Goal: Find specific page/section: Find specific page/section

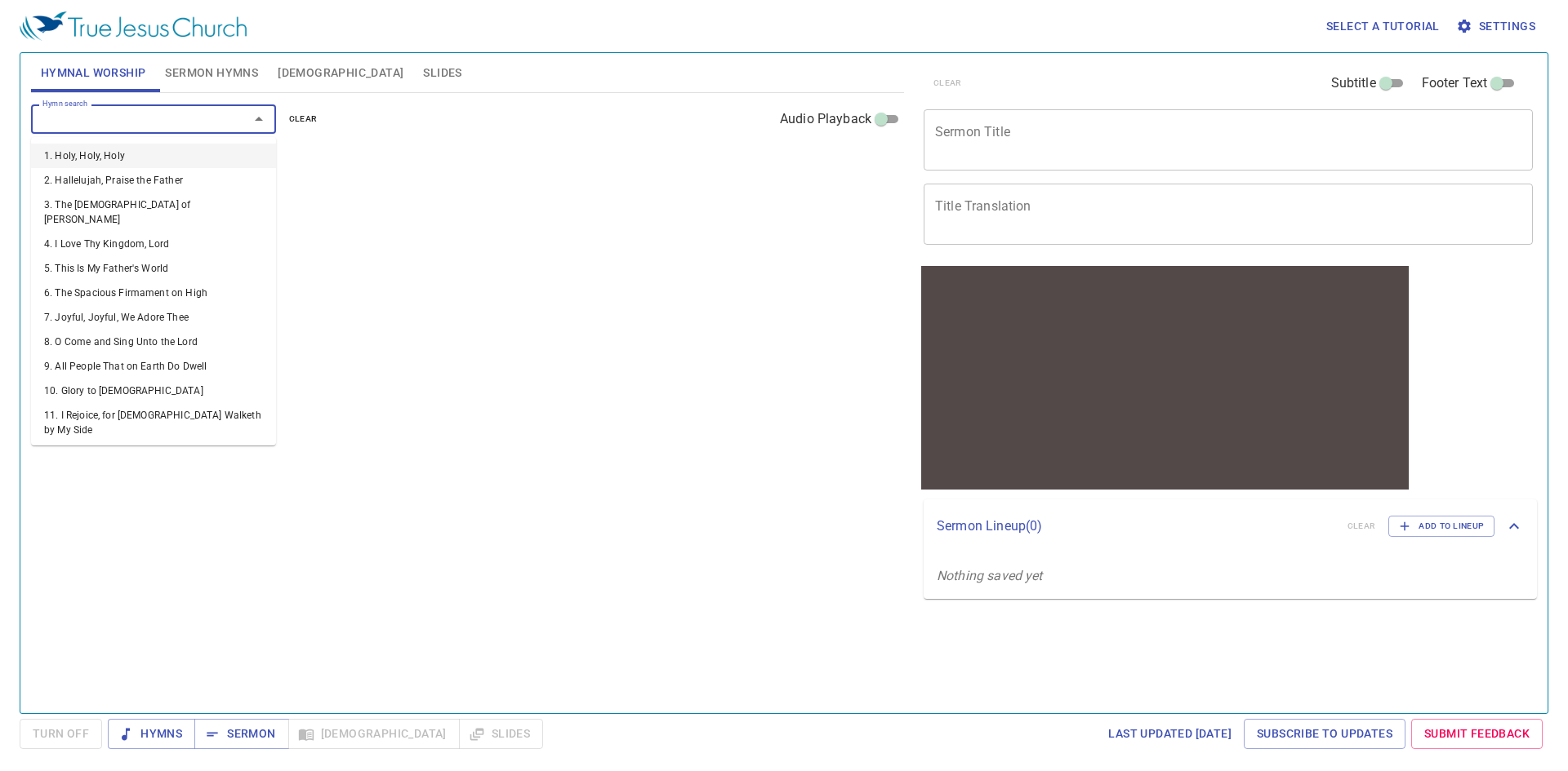
click at [169, 118] on input "Hymn search" at bounding box center [129, 118] width 187 height 18
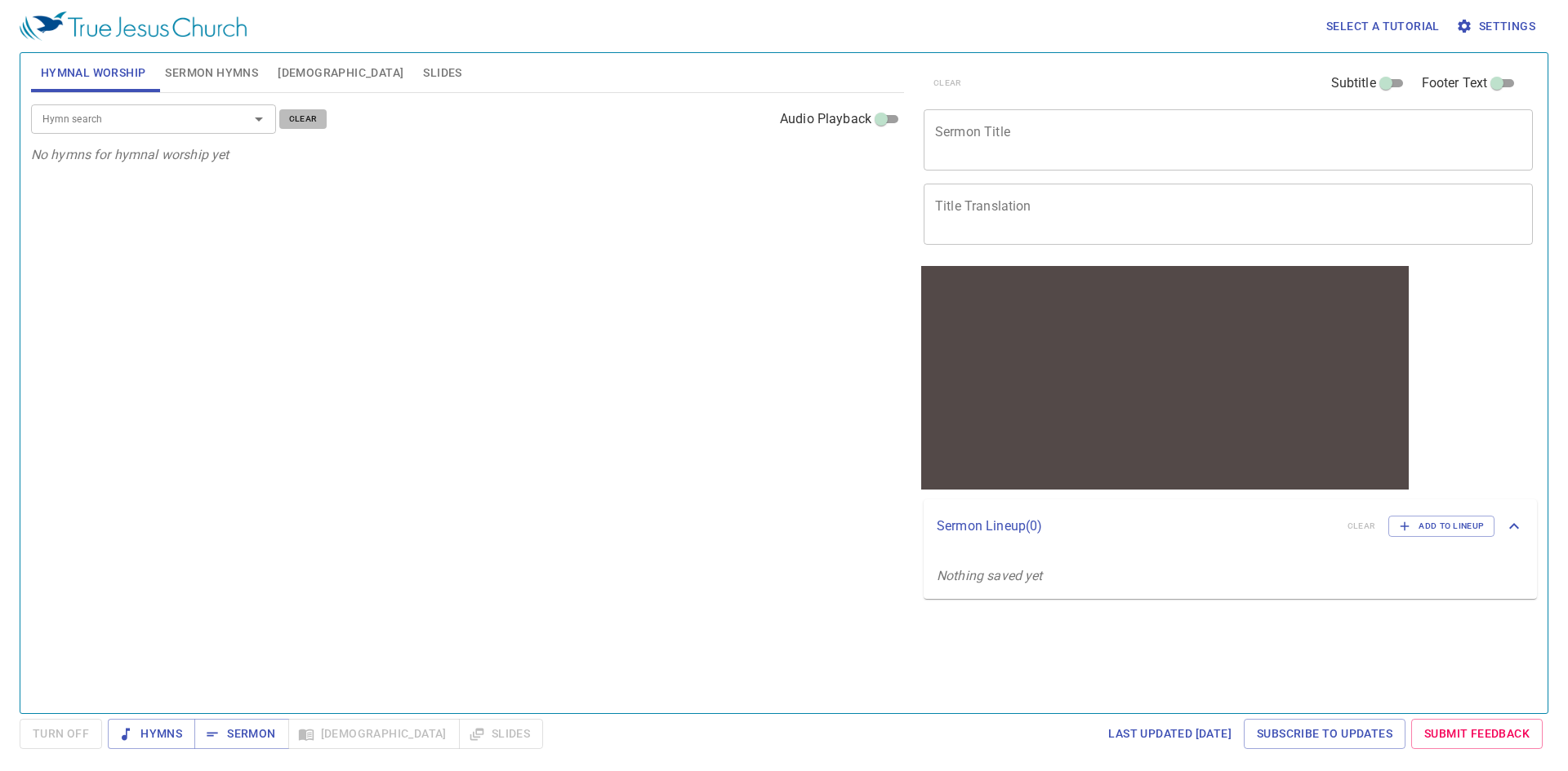
click at [304, 125] on span "clear" at bounding box center [304, 119] width 29 height 14
click at [1527, 26] on span "Settings" at bounding box center [1497, 26] width 76 height 20
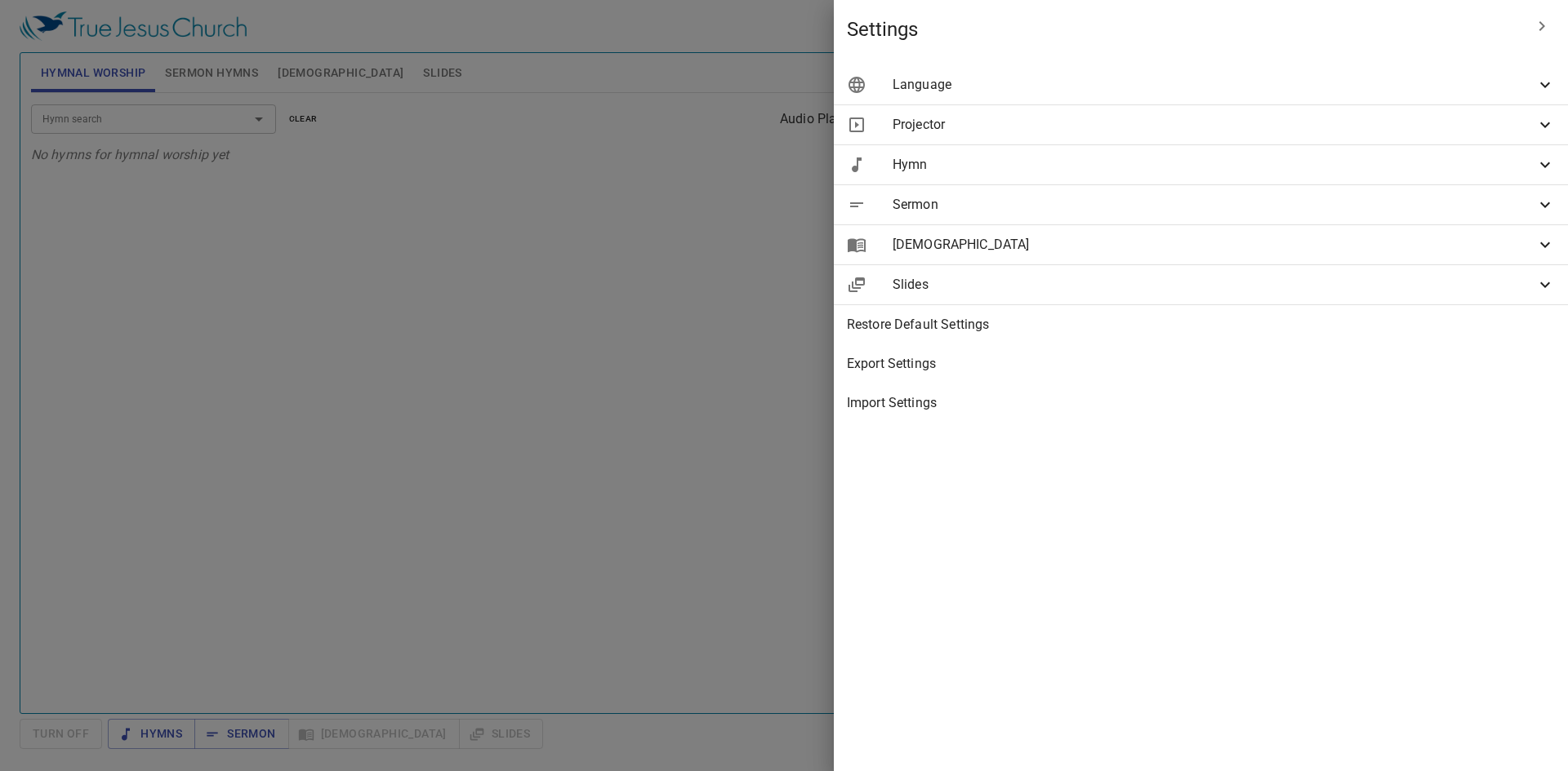
click at [1290, 72] on div "Language" at bounding box center [1201, 85] width 734 height 40
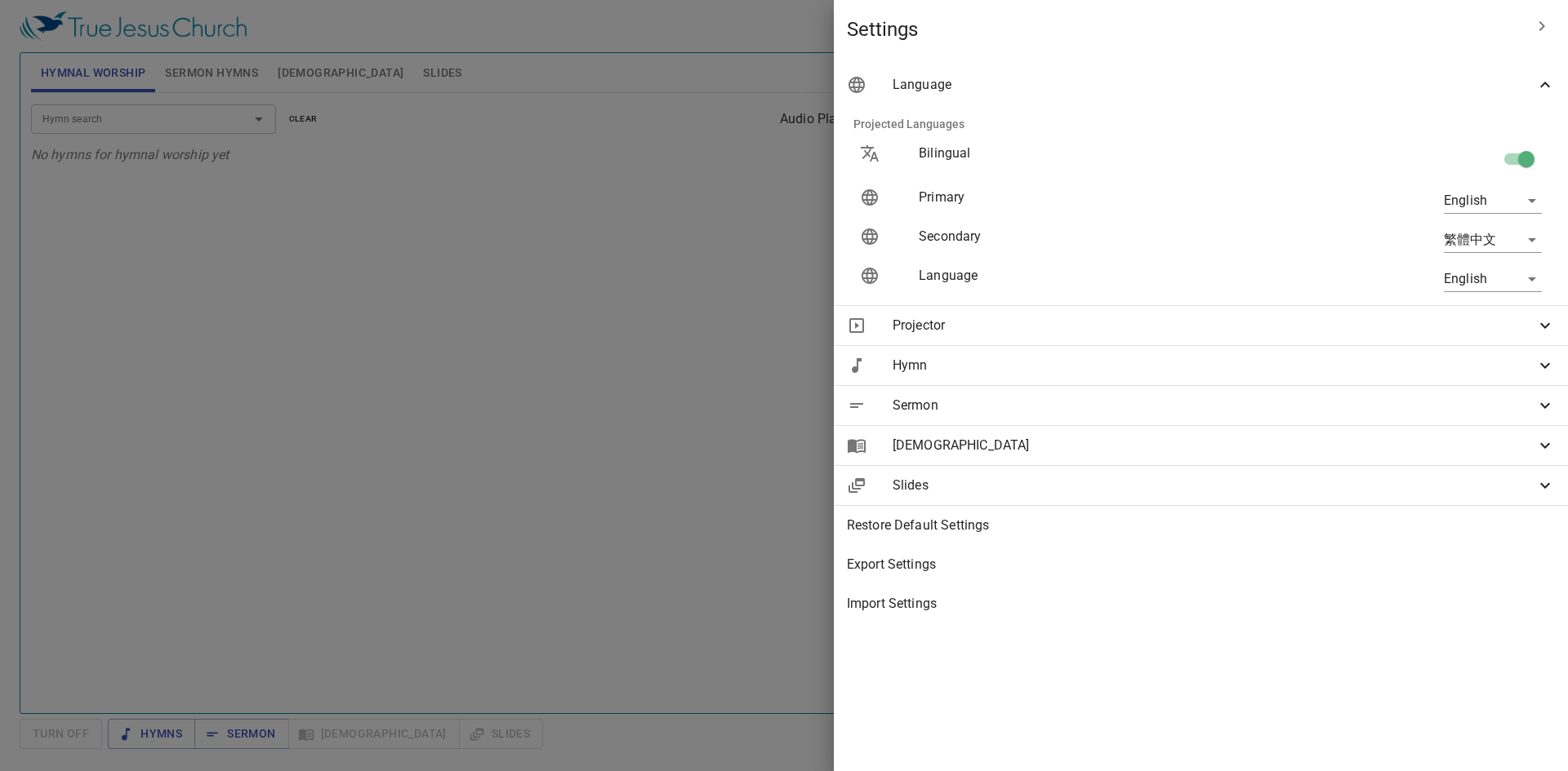
click at [1501, 195] on body "Select a tutorial Settings Hymnal Worship Sermon Hymns [DEMOGRAPHIC_DATA] Slide…" at bounding box center [784, 386] width 1568 height 771
click at [1480, 226] on li "简体中文" at bounding box center [1489, 230] width 131 height 29
type input "zh-simple"
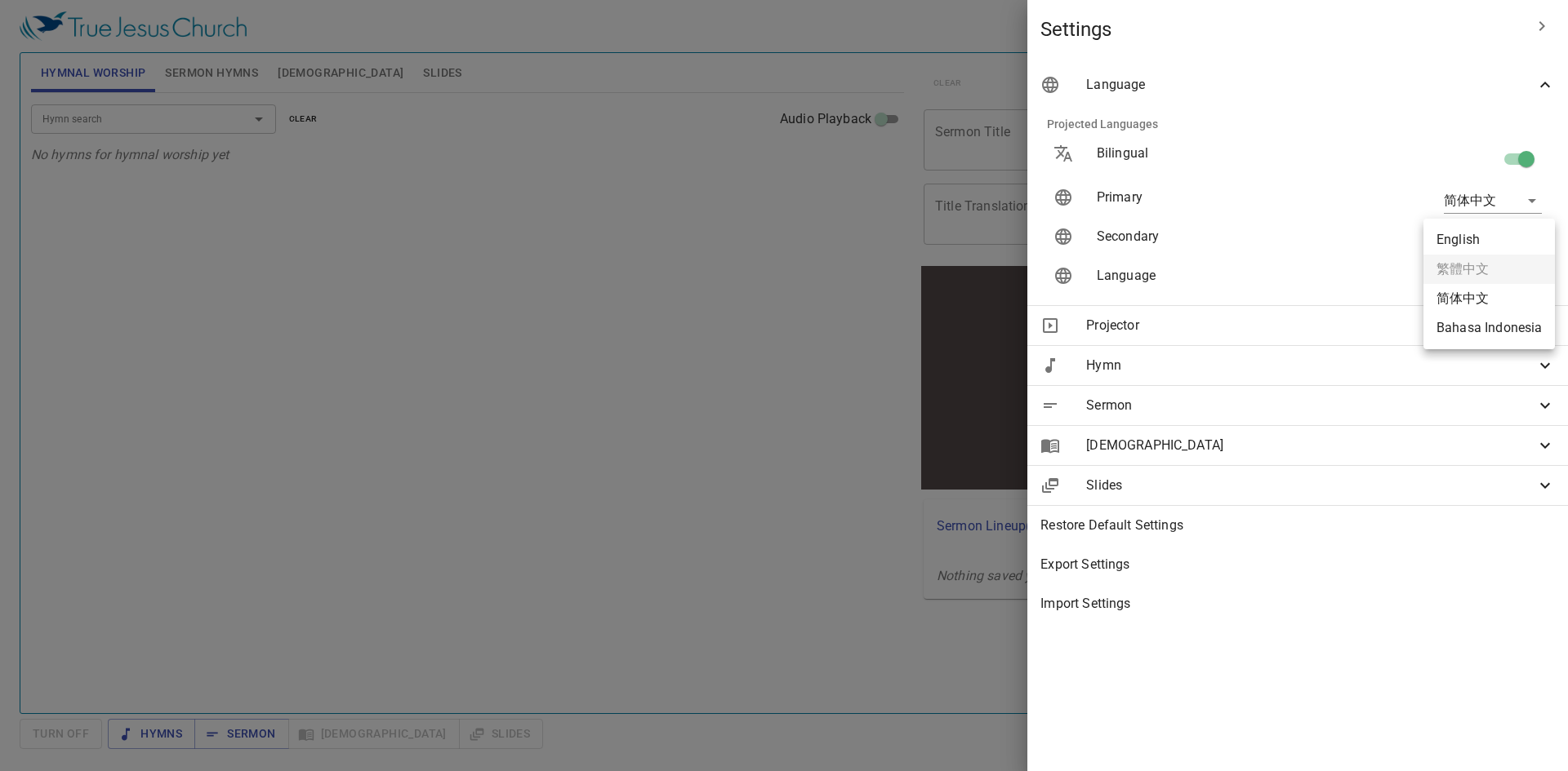
click at [1508, 237] on body "Select a tutorial Settings Hymnal Worship Sermon Hymns [DEMOGRAPHIC_DATA] Slide…" at bounding box center [784, 386] width 1568 height 771
click at [1485, 319] on li "Bahasa Indonesia" at bounding box center [1489, 328] width 131 height 29
type input "id"
click at [166, 115] on div at bounding box center [784, 386] width 1568 height 771
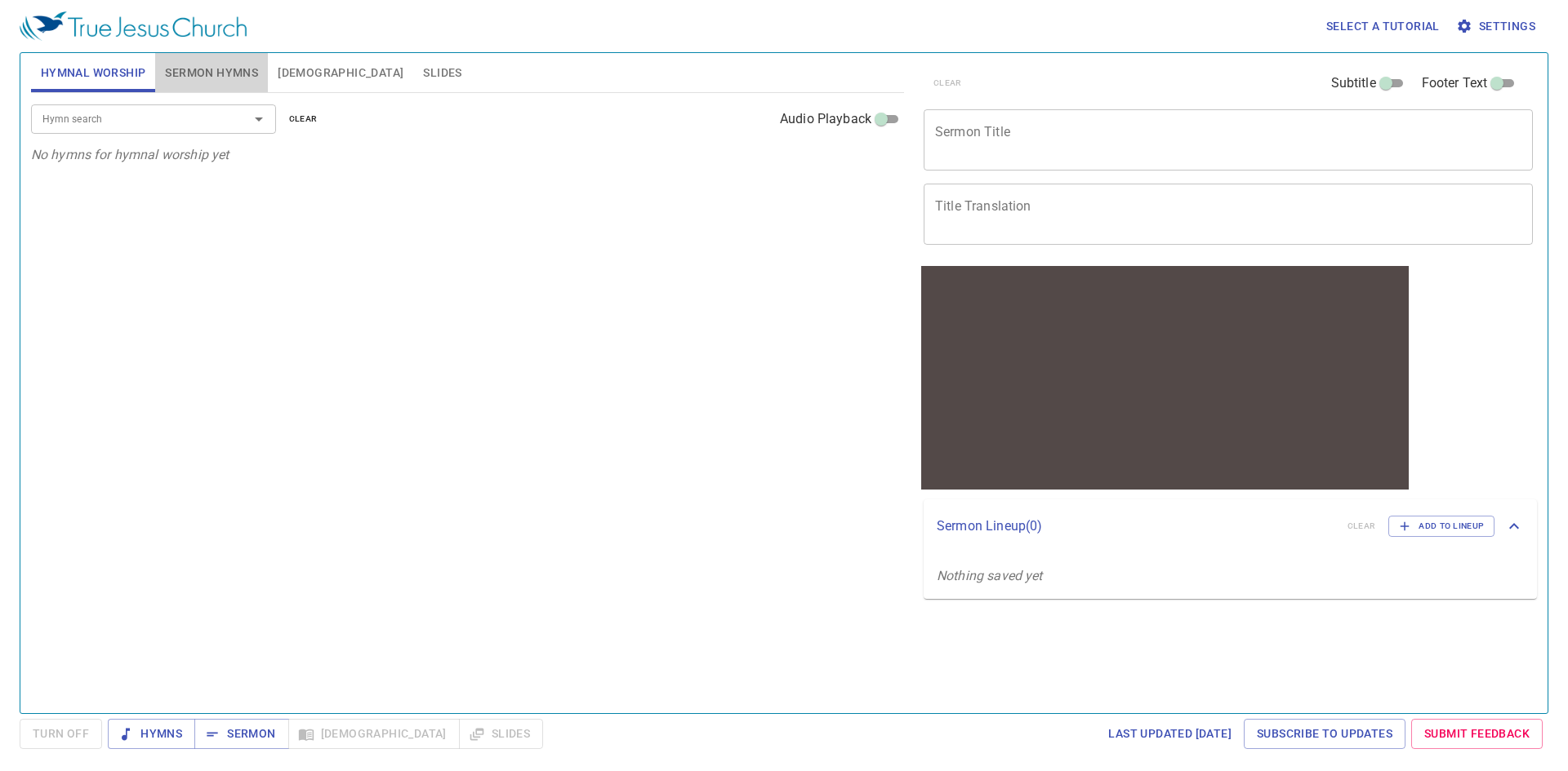
click at [206, 75] on span "Sermon Hymns" at bounding box center [211, 72] width 94 height 20
click at [155, 742] on span "Hymns" at bounding box center [151, 733] width 62 height 20
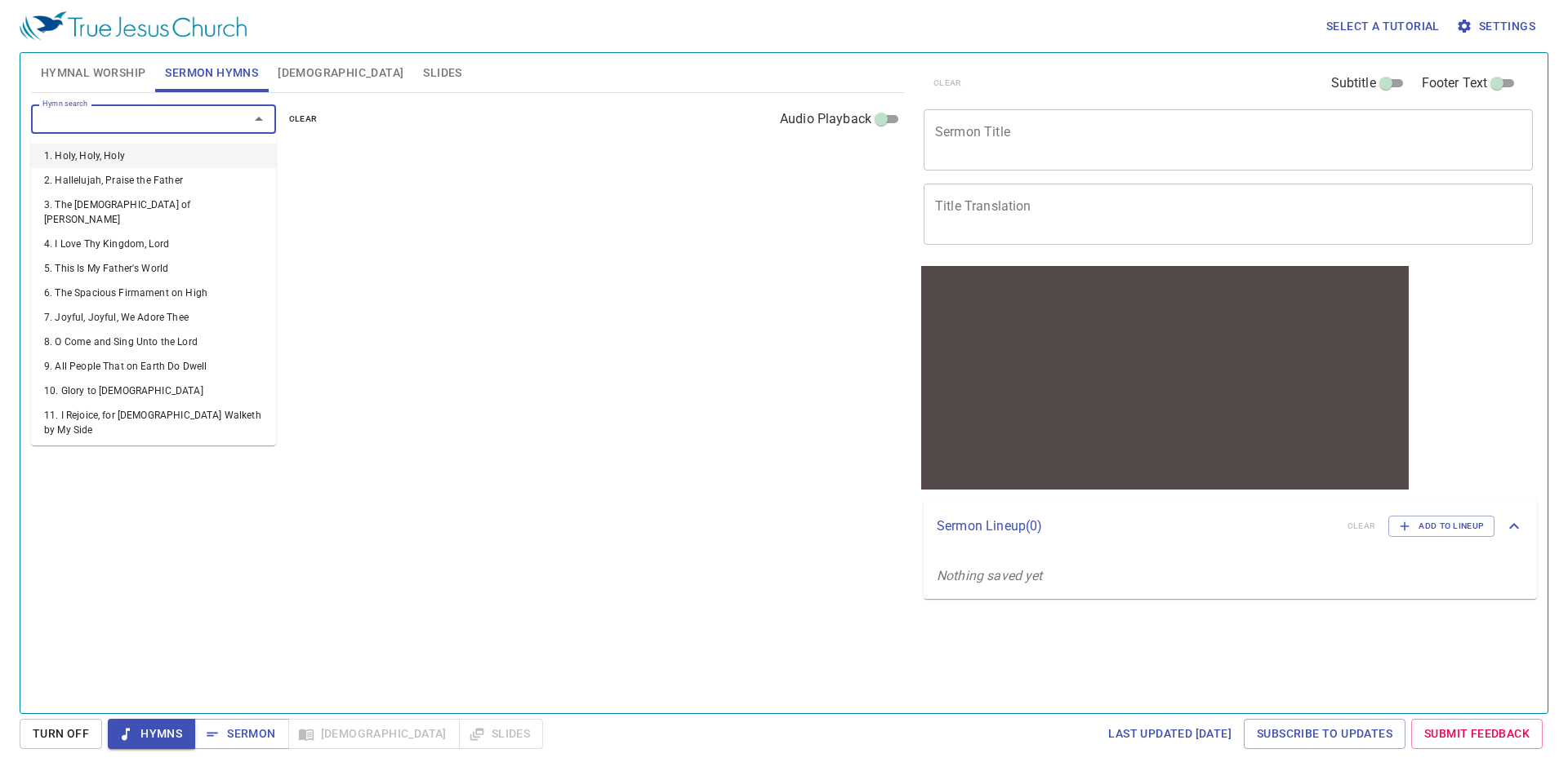
click at [171, 118] on input "Hymn search" at bounding box center [129, 118] width 187 height 18
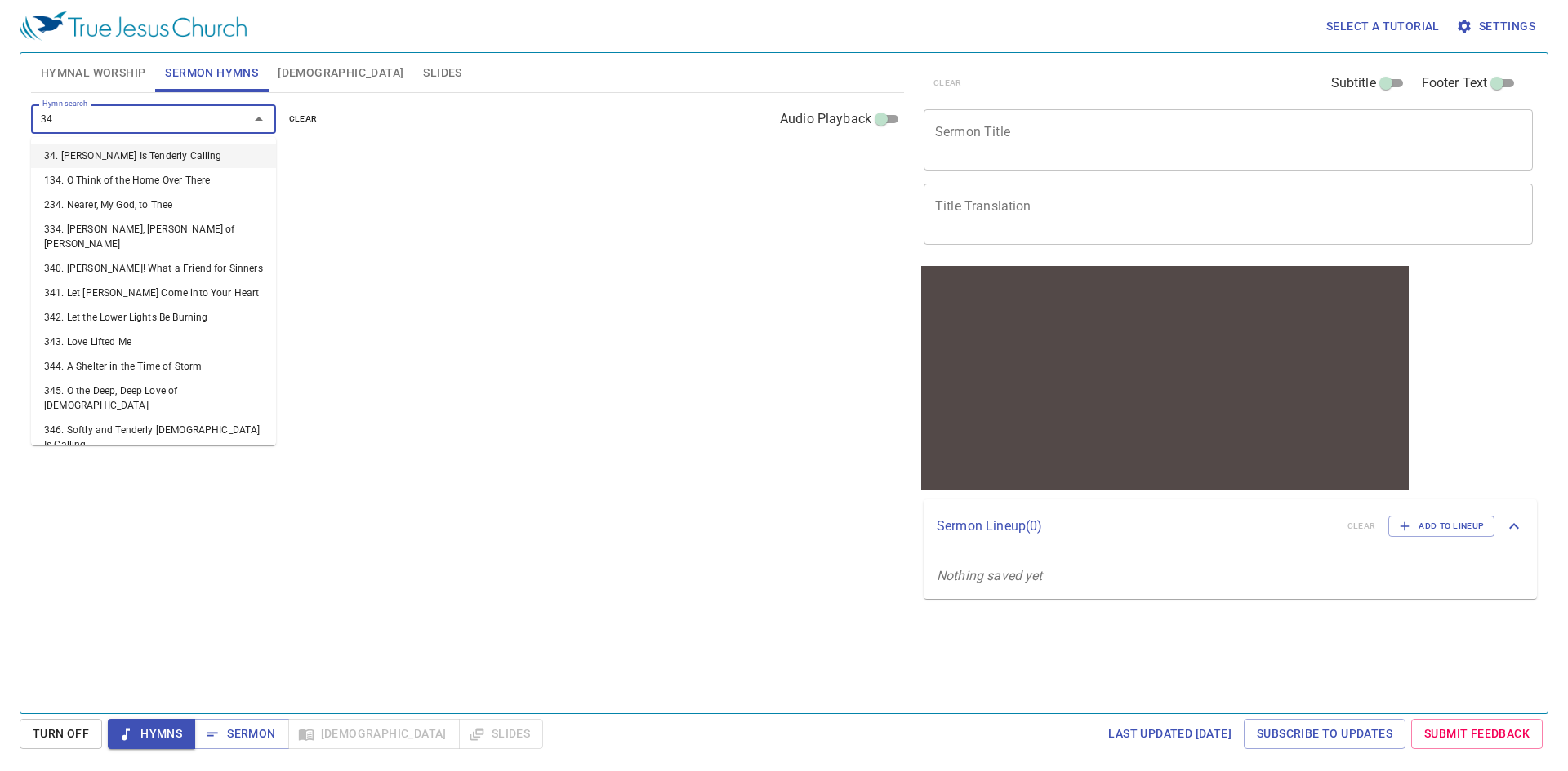
type input "348"
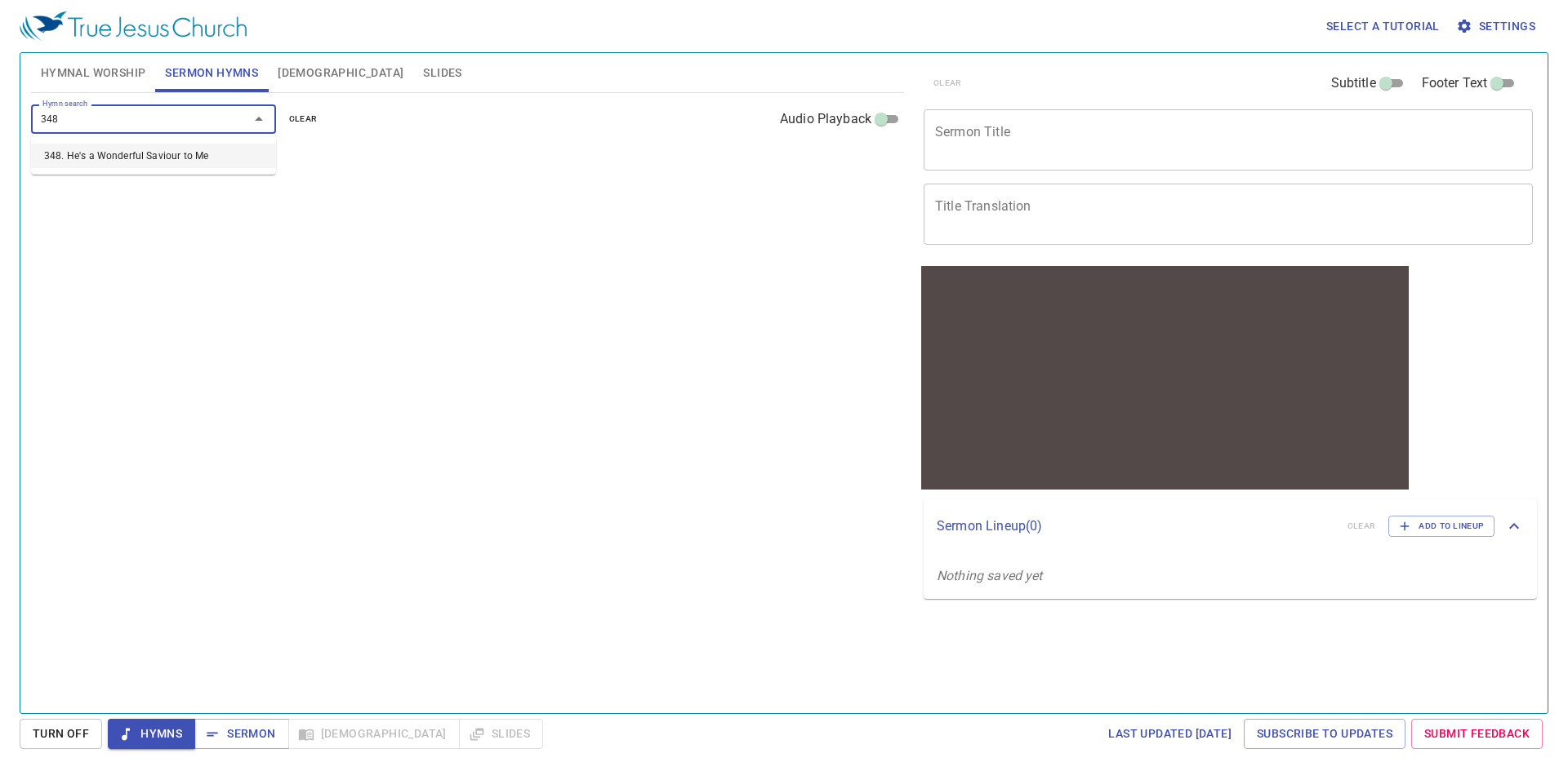
click at [184, 156] on li "348. He's a Wonderful Saviour to Me" at bounding box center [153, 155] width 245 height 24
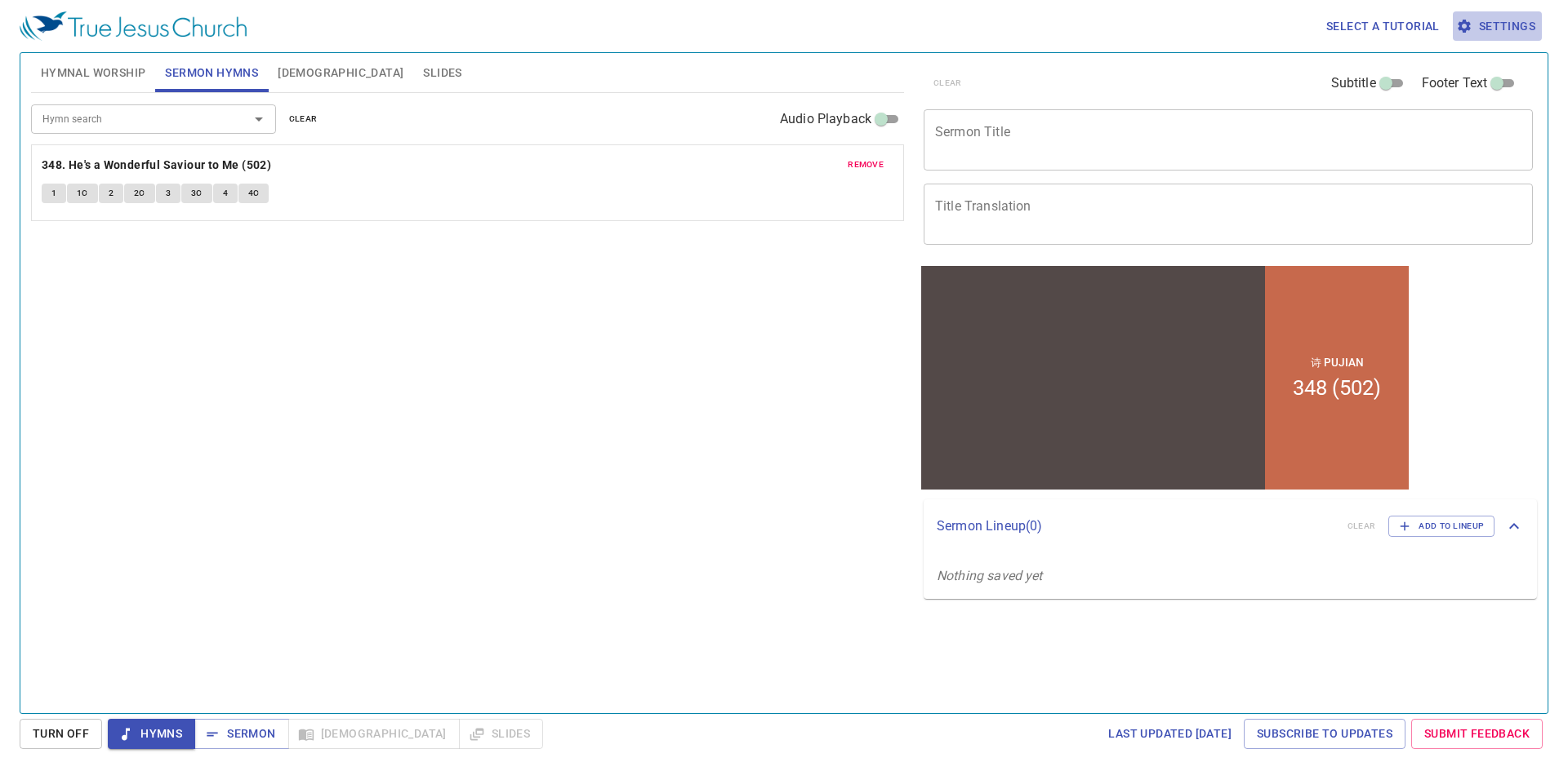
click at [1524, 18] on span "Settings" at bounding box center [1497, 26] width 76 height 20
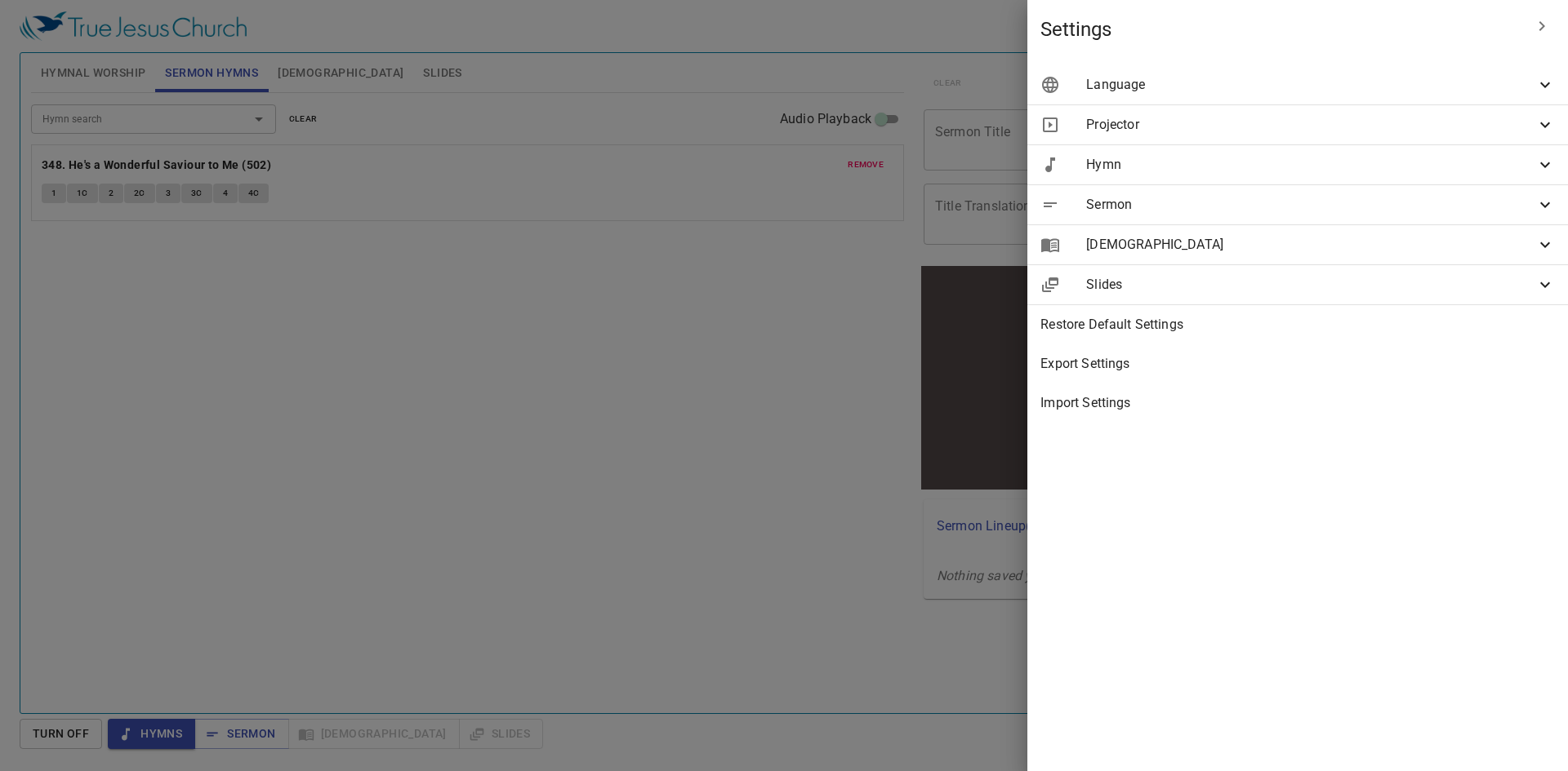
click at [1316, 95] on div "Language" at bounding box center [1297, 85] width 541 height 40
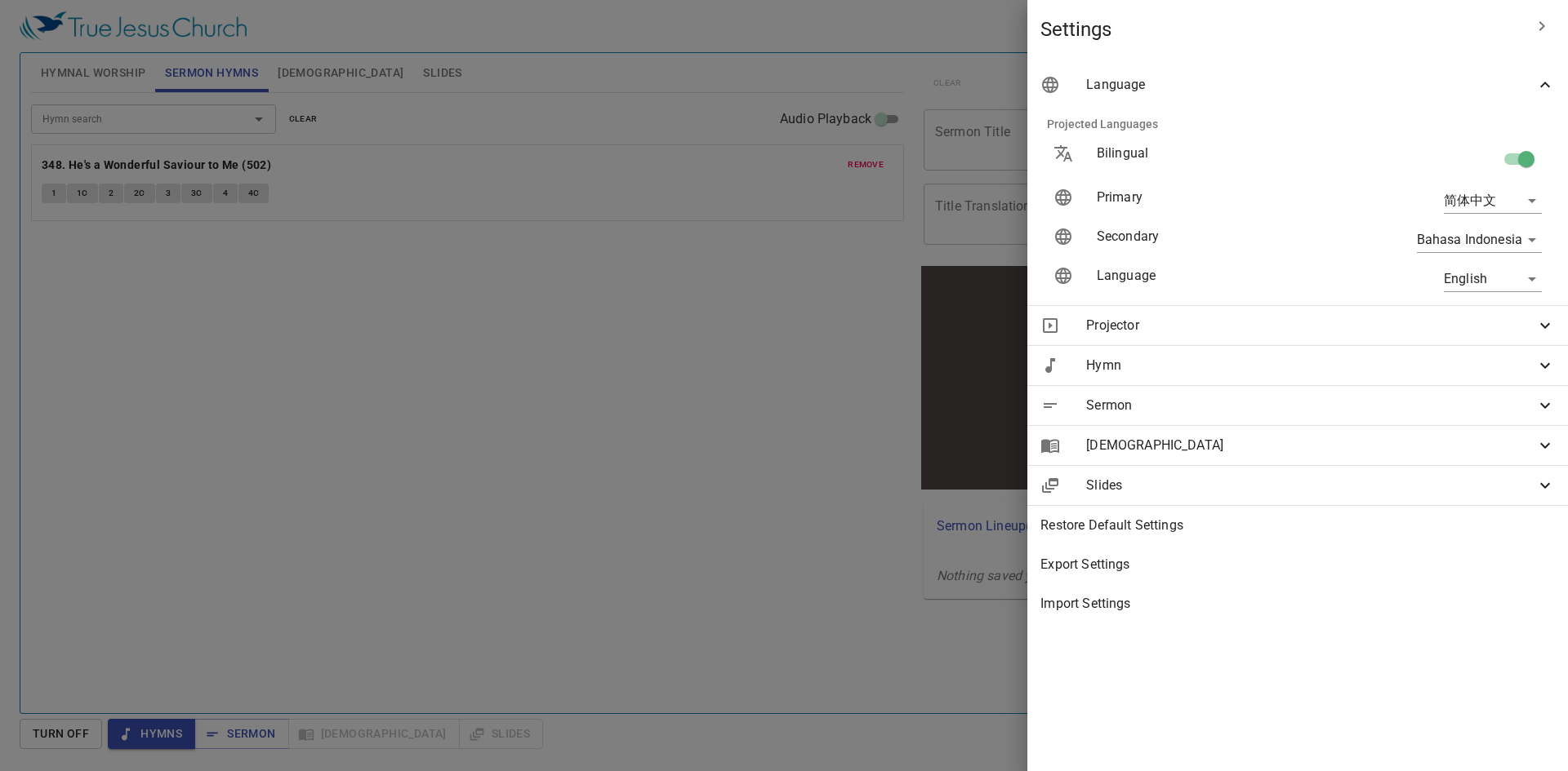
click at [1454, 85] on span "Language" at bounding box center [1311, 85] width 449 height 19
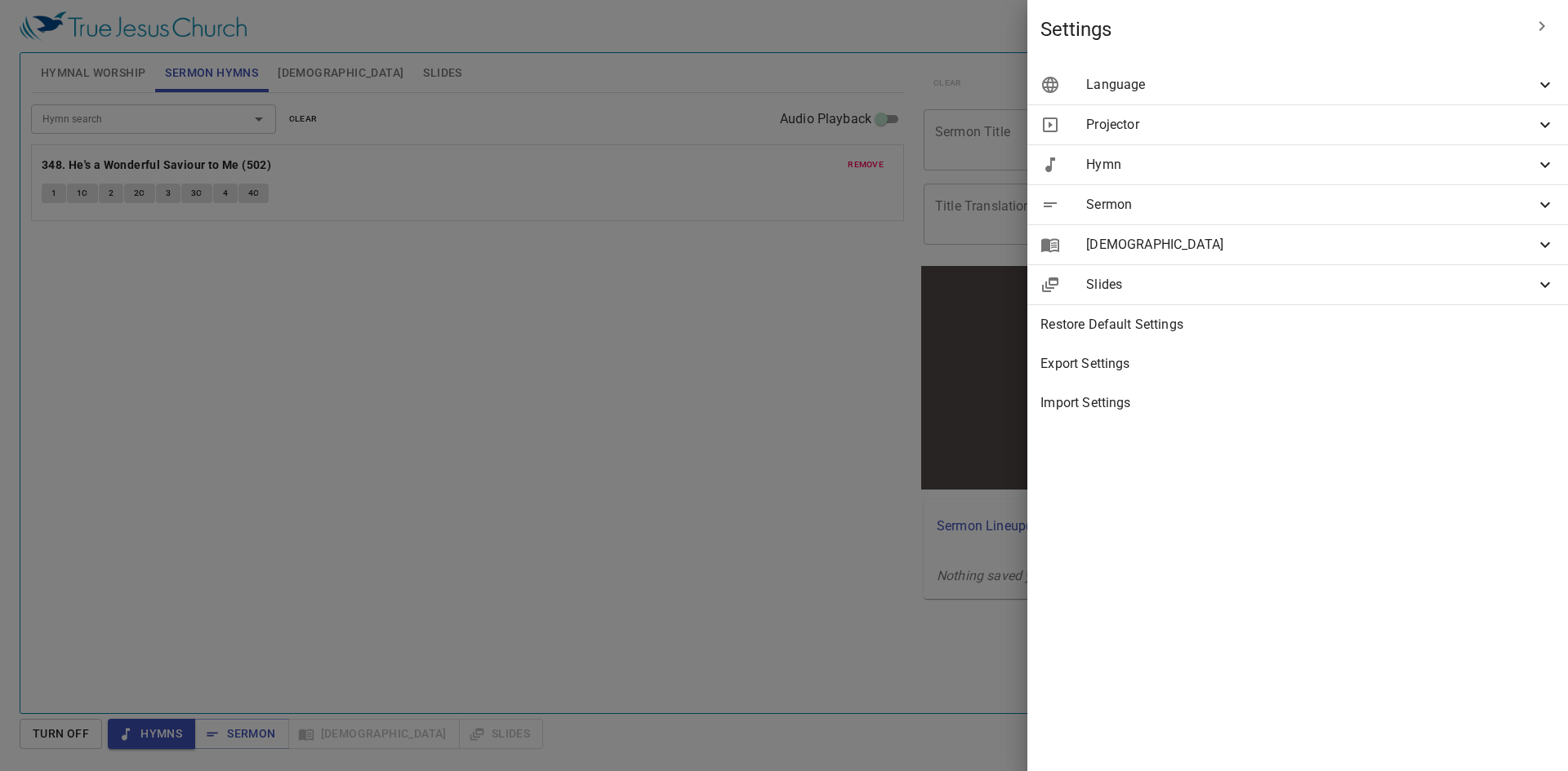
click at [1454, 85] on span "Language" at bounding box center [1311, 85] width 449 height 19
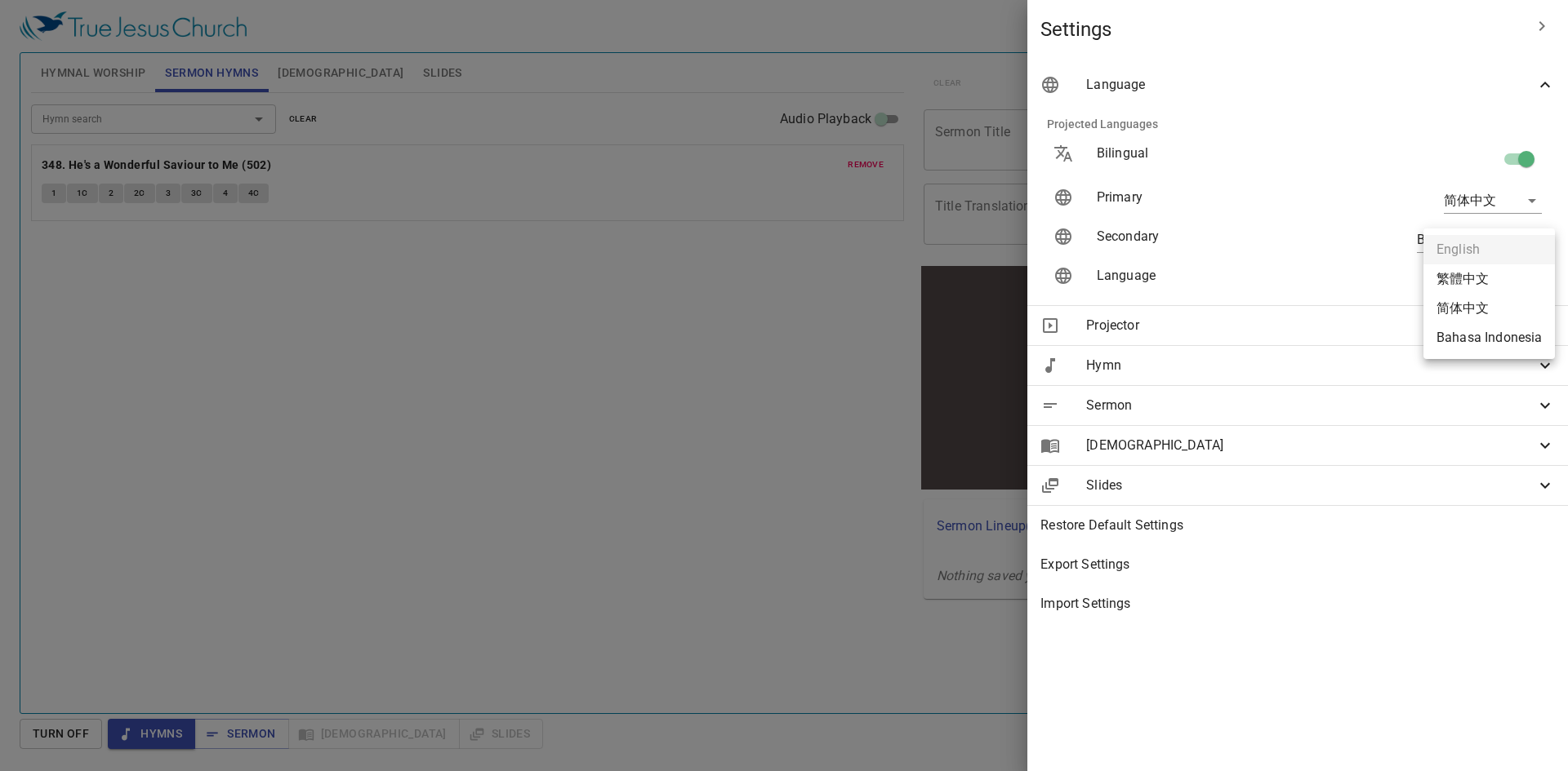
click at [1464, 279] on body "Select a tutorial Settings Hymnal Worship Sermon Hymns [DEMOGRAPHIC_DATA] Slide…" at bounding box center [784, 386] width 1568 height 771
click at [1480, 304] on li "简体中文" at bounding box center [1489, 308] width 131 height 29
type input "zh-simple"
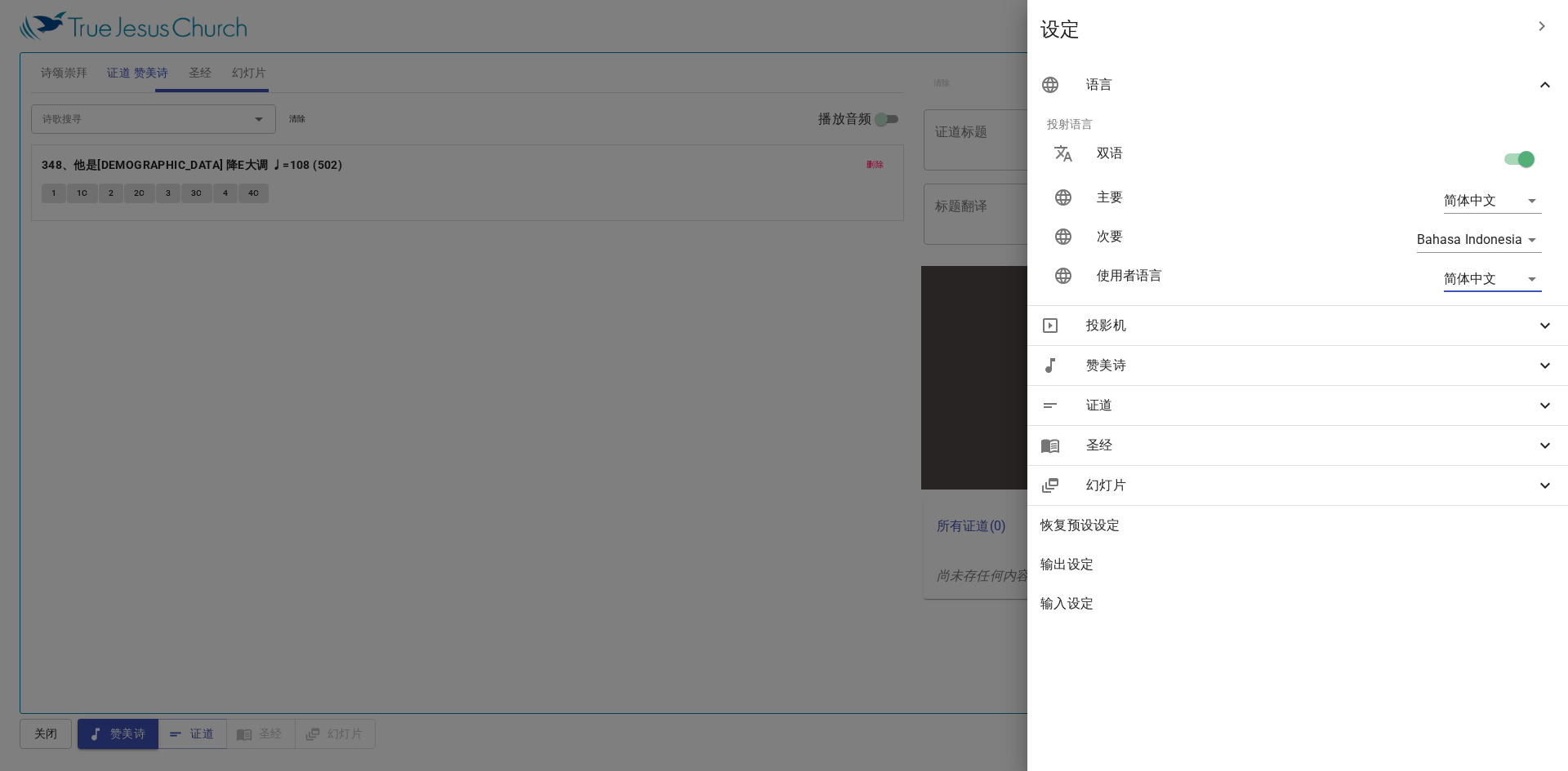
click at [581, 175] on div at bounding box center [784, 386] width 1568 height 771
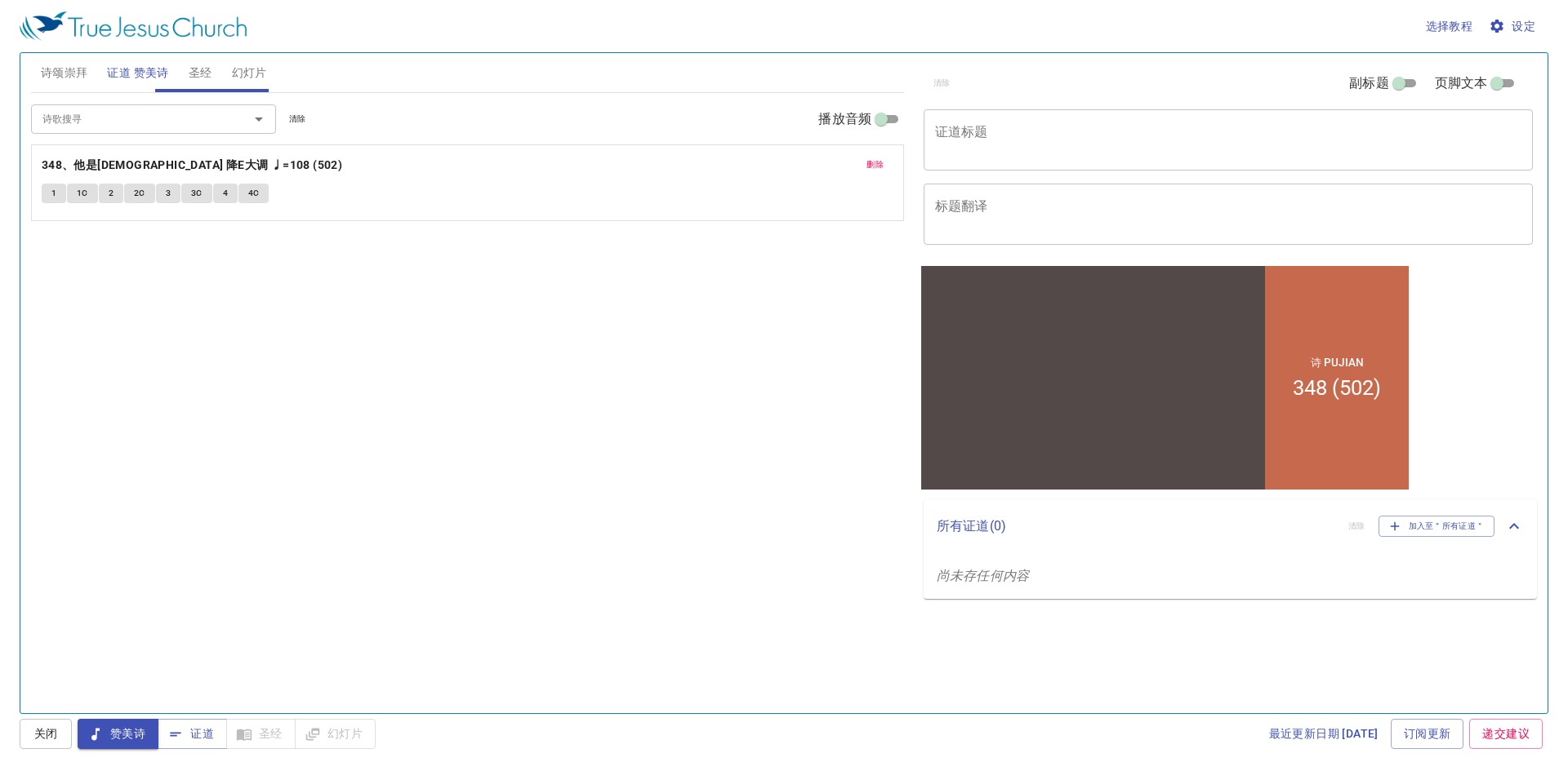
drag, startPoint x: 1237, startPoint y: 401, endPoint x: 520, endPoint y: -466, distance: 1125.1
click at [917, 261] on html "诗 Pujian 348 (502)" at bounding box center [1165, 377] width 496 height 232
click at [248, 446] on div "诗歌搜寻 诗歌搜寻 清除 播放音频 删除 348、他是奇妙救主 降E大调 ♩=108 (502) 1 1C 2 2C 3 3C 4 4C" at bounding box center [467, 396] width 873 height 606
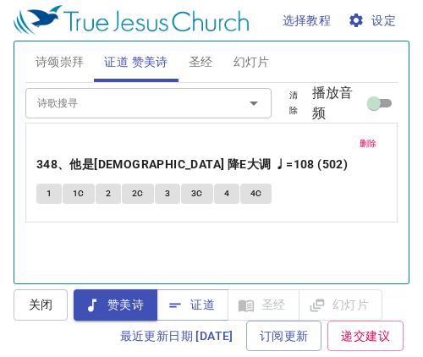
click at [113, 184] on button "2" at bounding box center [108, 194] width 25 height 20
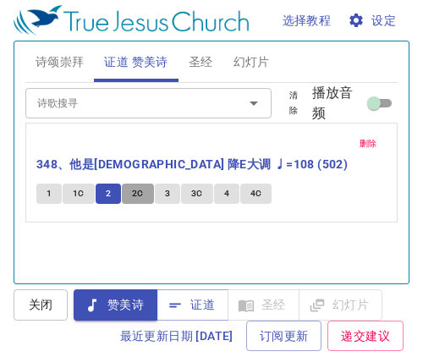
click at [136, 186] on span "2C" at bounding box center [138, 193] width 12 height 15
click at [167, 186] on span "3" at bounding box center [167, 193] width 5 height 15
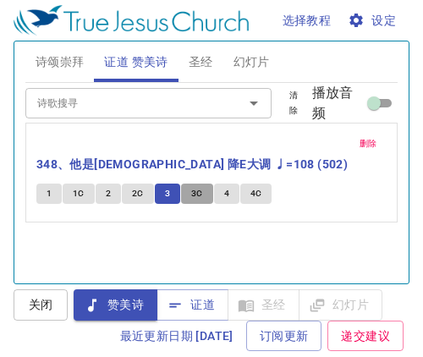
click at [199, 186] on span "3C" at bounding box center [197, 193] width 12 height 15
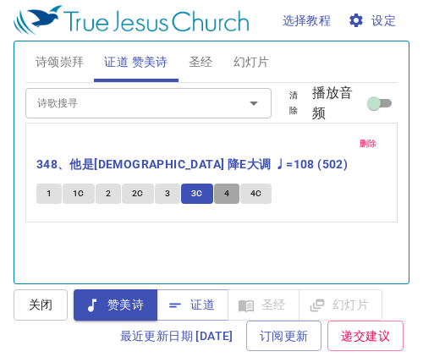
click at [229, 184] on button "4" at bounding box center [226, 194] width 25 height 20
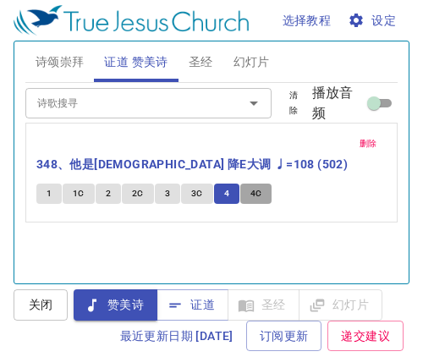
click at [260, 186] on span "4C" at bounding box center [257, 193] width 12 height 15
click at [286, 110] on span "清除" at bounding box center [293, 103] width 17 height 30
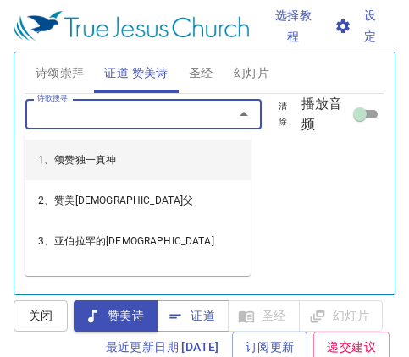
click at [121, 94] on div "诗歌搜寻 诗歌搜寻 清除 播放音频" at bounding box center [204, 114] width 358 height 41
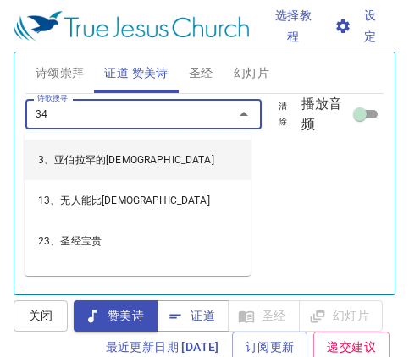
type input "349"
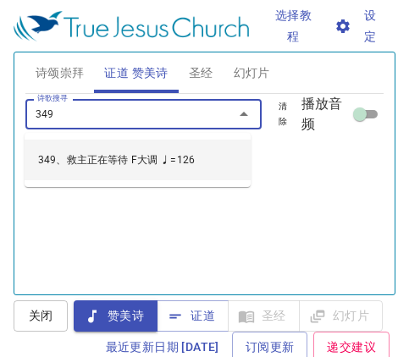
click at [88, 174] on li "349、救主正在等待 F大调 ♩=126" at bounding box center [138, 160] width 226 height 41
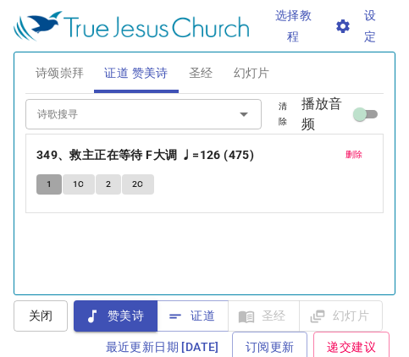
click at [45, 186] on button "1" at bounding box center [48, 184] width 25 height 20
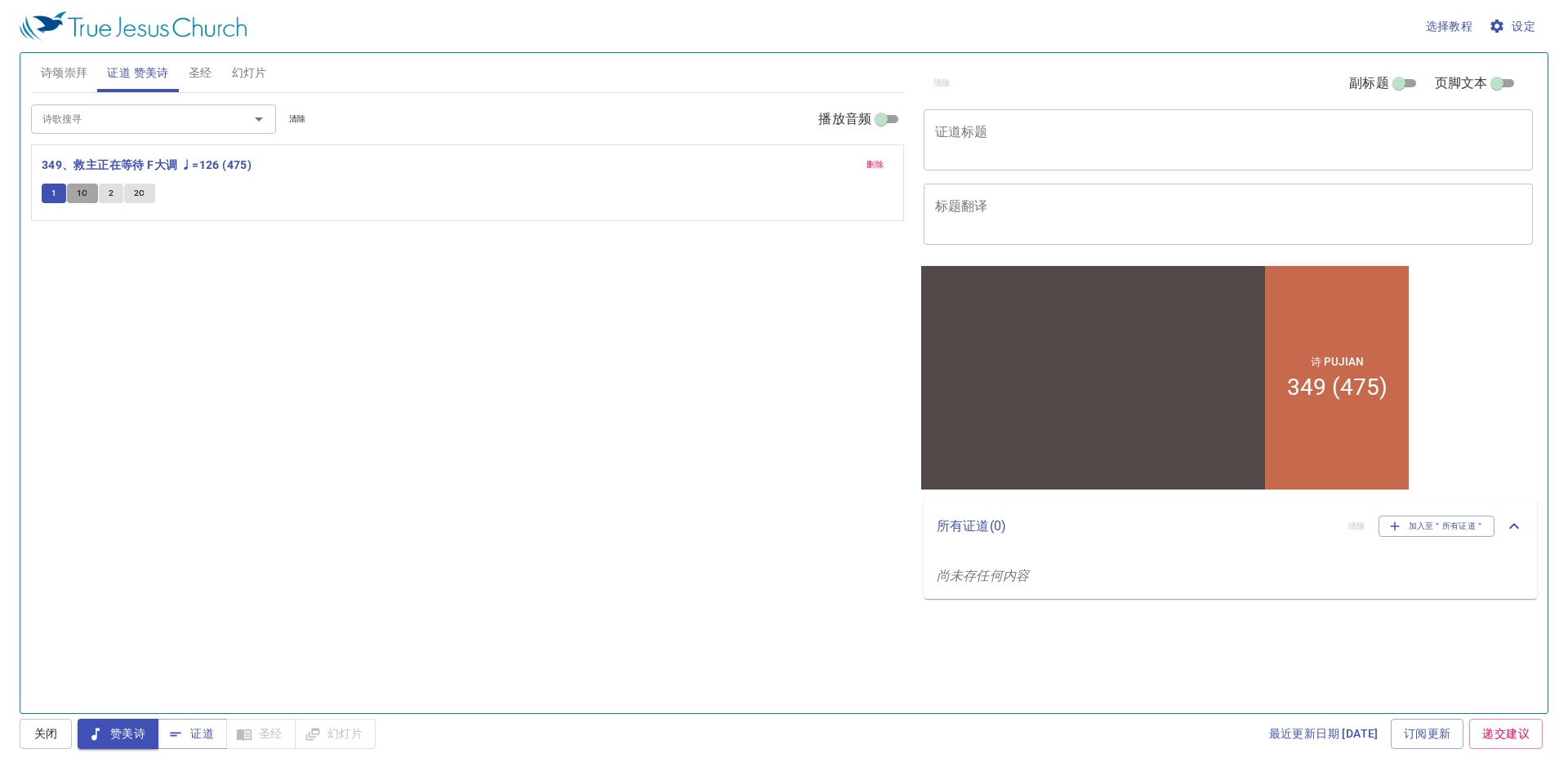
click at [77, 186] on span "1C" at bounding box center [83, 193] width 12 height 14
click at [83, 194] on span "1C" at bounding box center [83, 193] width 12 height 14
click at [113, 199] on span "2" at bounding box center [111, 193] width 5 height 14
click at [142, 199] on span "2C" at bounding box center [140, 193] width 12 height 14
click at [289, 120] on span "清除" at bounding box center [298, 119] width 17 height 14
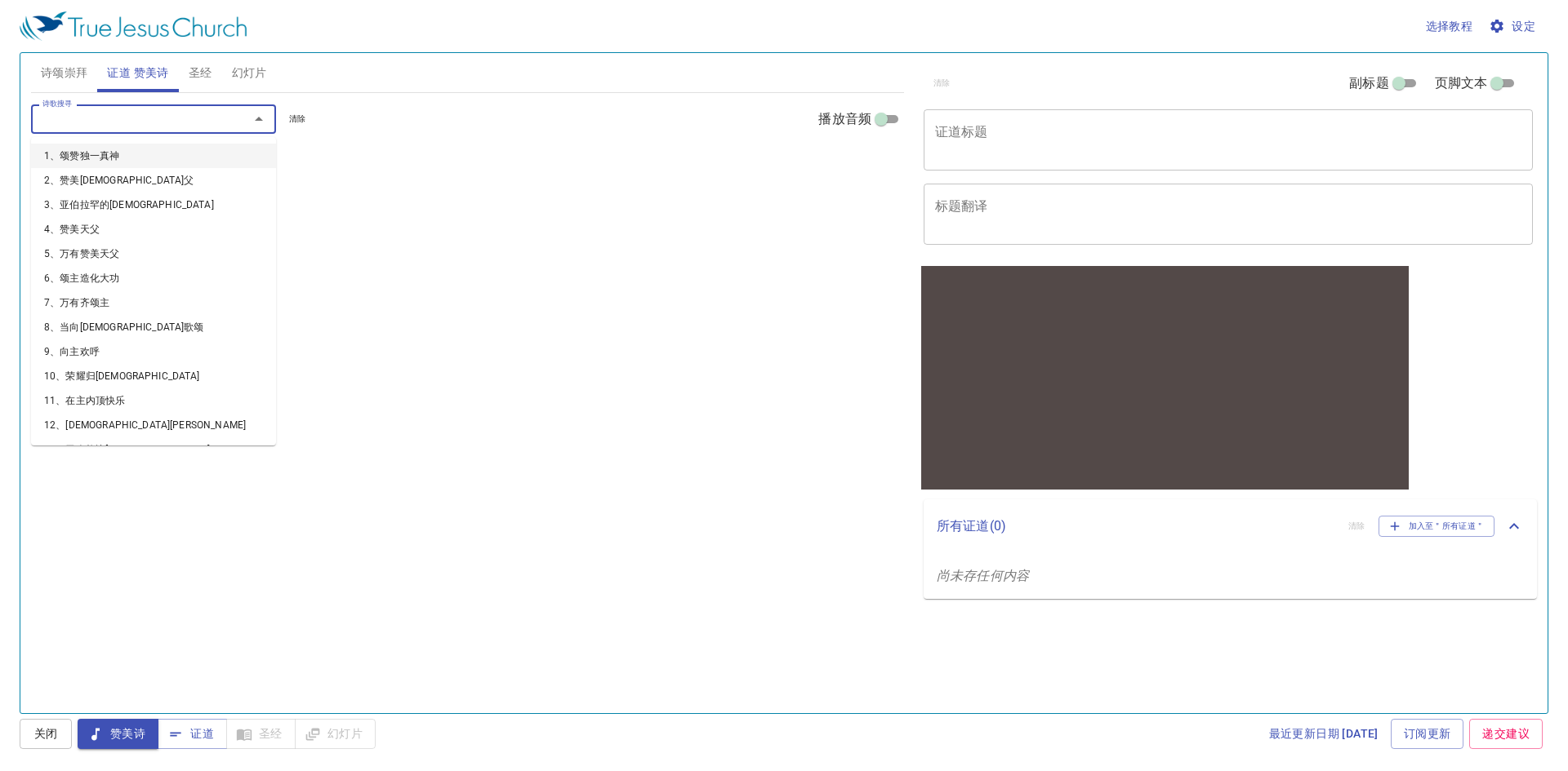
click at [176, 120] on input "诗歌搜寻" at bounding box center [129, 118] width 187 height 18
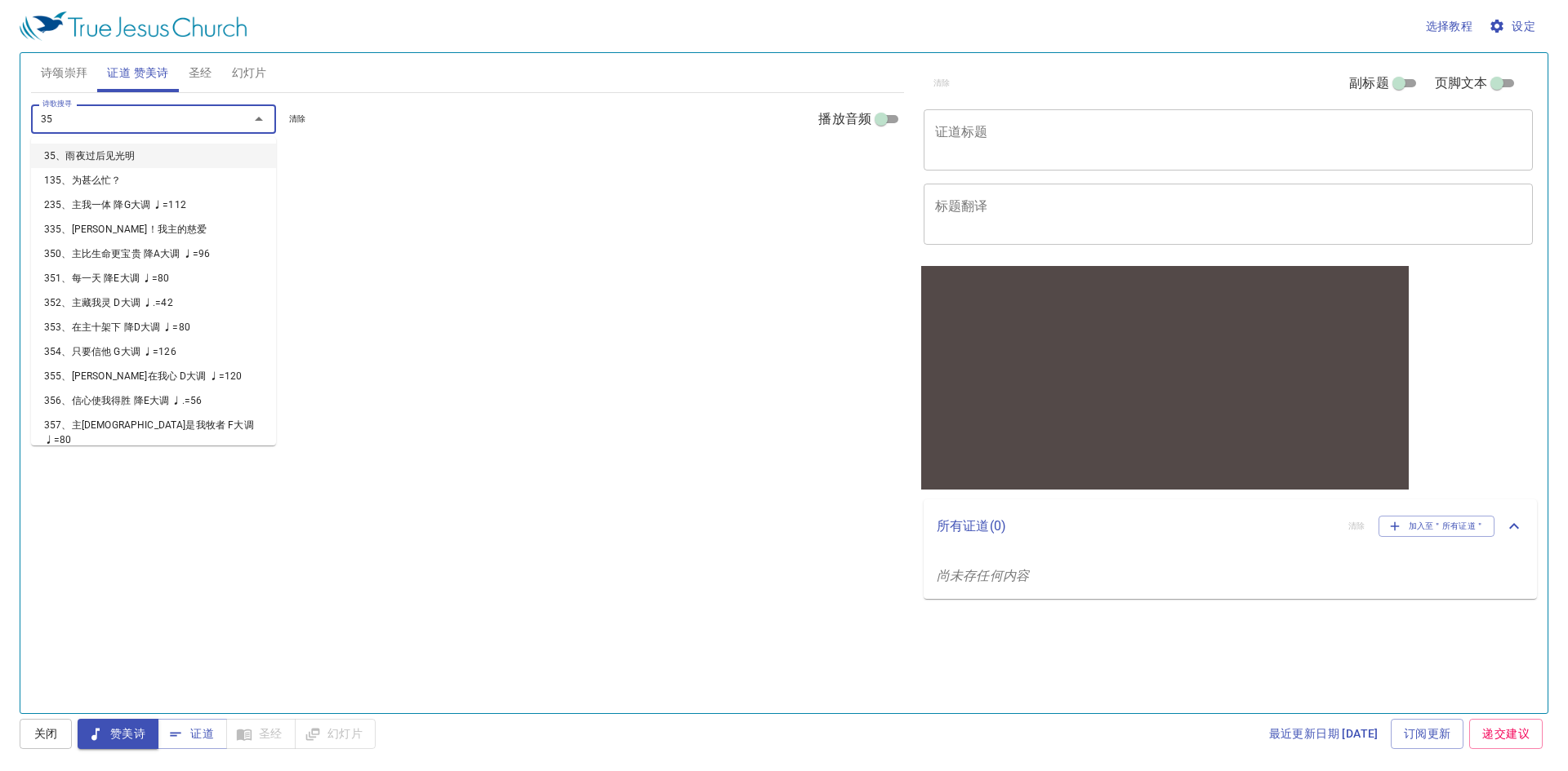
type input "357"
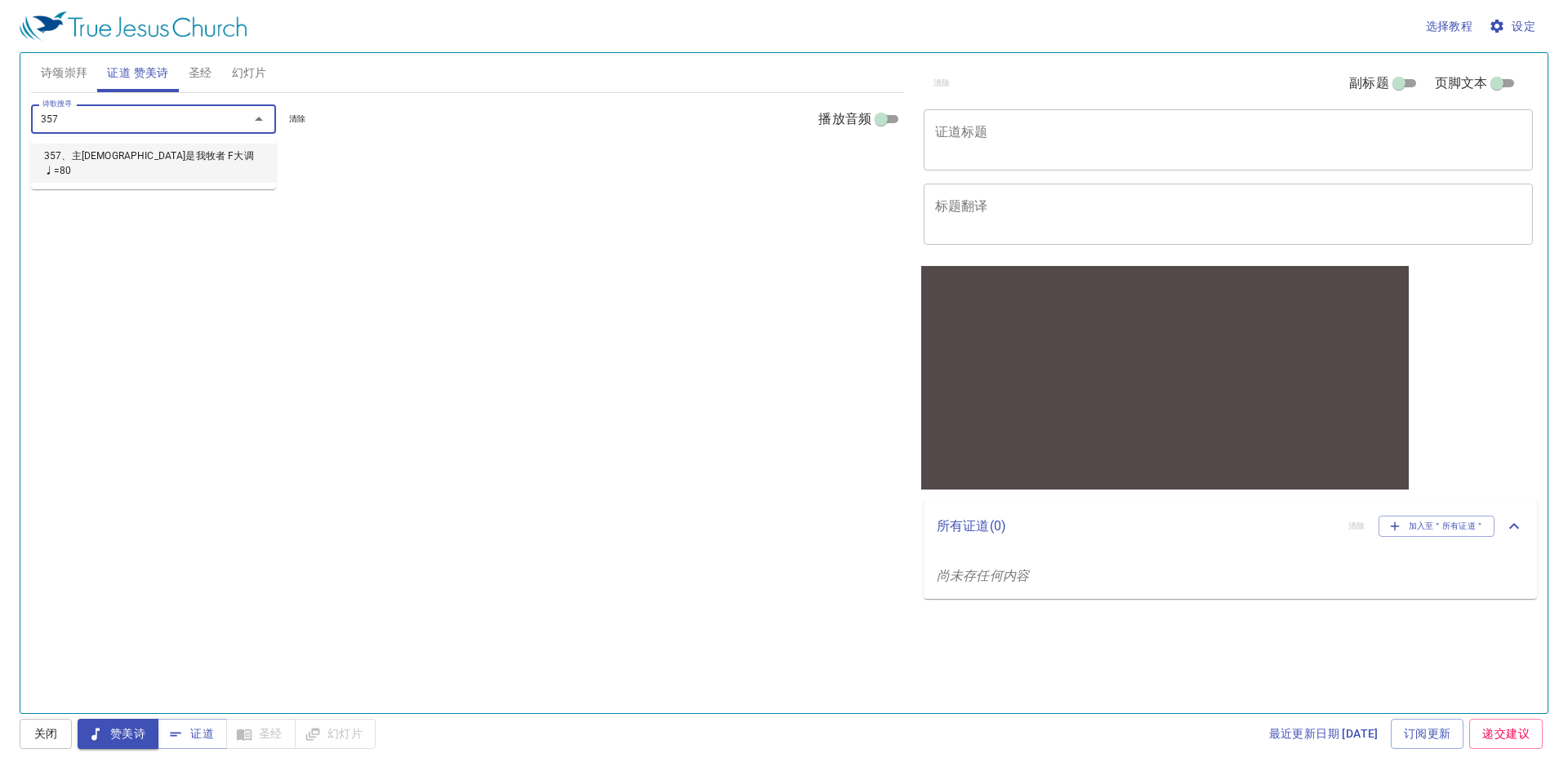
click at [151, 163] on li "357、主[DEMOGRAPHIC_DATA]是我牧者 F大调 ♩=80" at bounding box center [153, 163] width 245 height 40
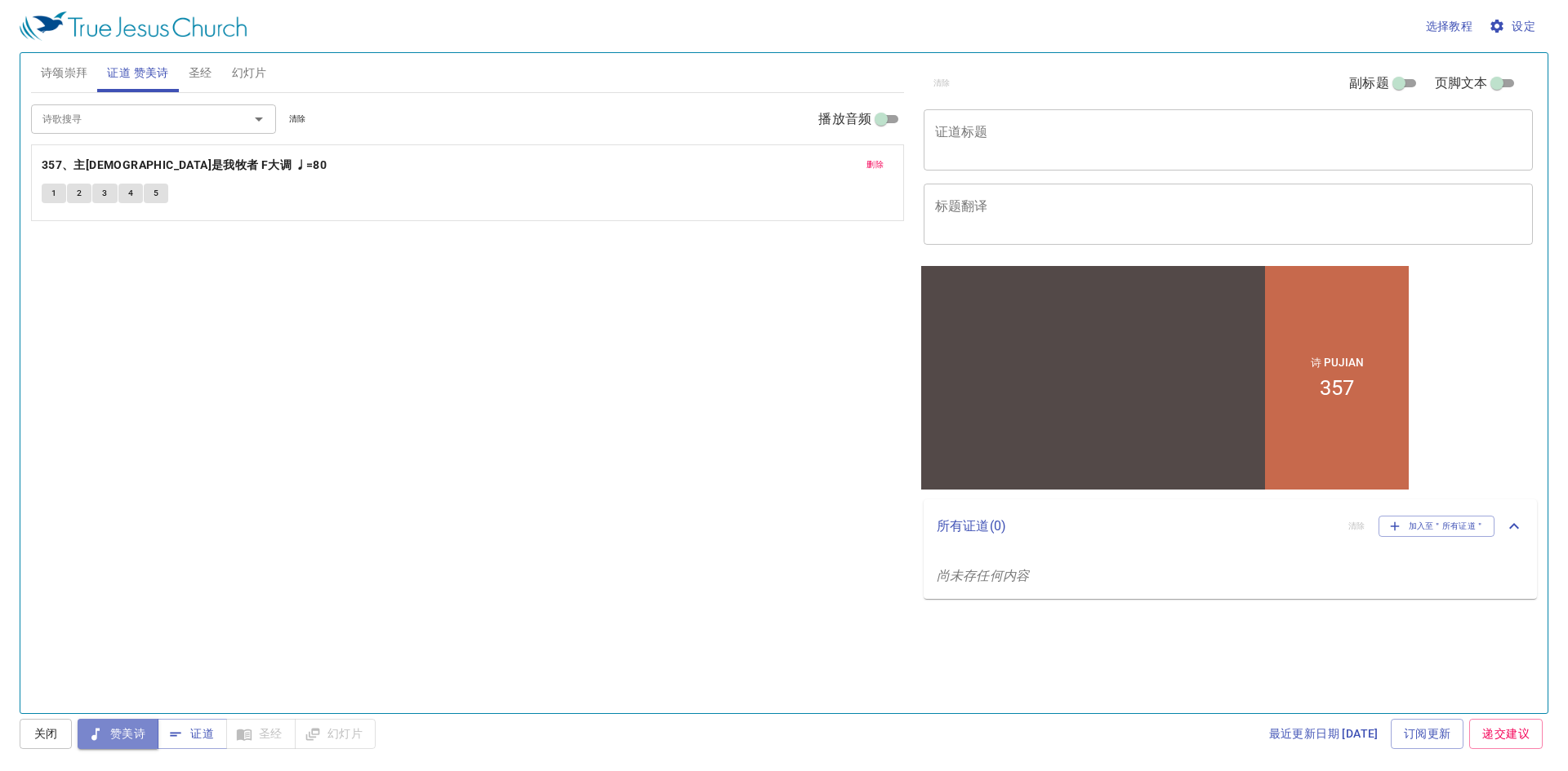
click at [125, 734] on span "赞美诗" at bounding box center [118, 733] width 55 height 20
click at [43, 199] on button "1" at bounding box center [53, 194] width 24 height 19
click at [82, 199] on span "2" at bounding box center [79, 193] width 5 height 14
click at [109, 195] on button "3" at bounding box center [104, 194] width 24 height 19
click at [129, 196] on span "4" at bounding box center [130, 193] width 5 height 14
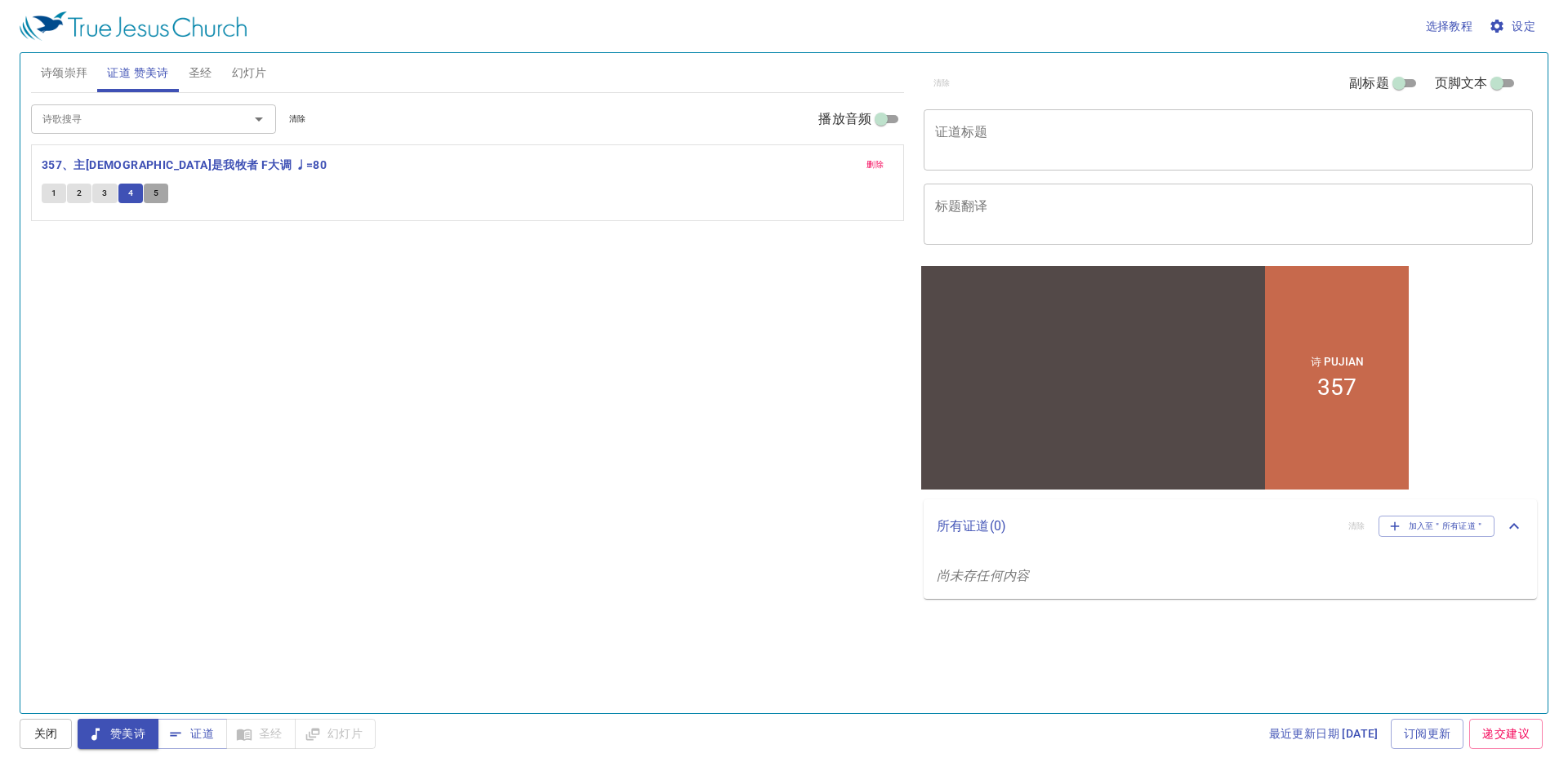
click at [155, 191] on span "5" at bounding box center [155, 193] width 5 height 14
click at [845, 384] on div "诗歌搜寻 诗歌搜寻 清除 播放音频 删除 357、主[PERSON_NAME]是我牧者 F大调 ♩=80 1 2 3 4 5" at bounding box center [467, 396] width 873 height 606
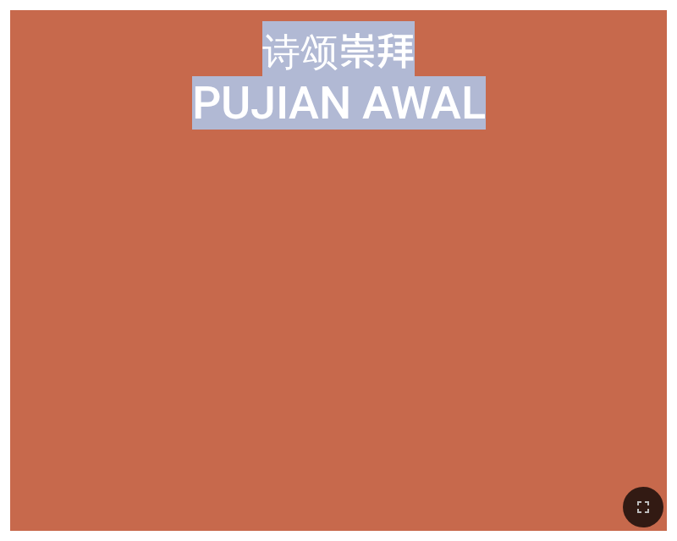
drag, startPoint x: 203, startPoint y: 201, endPoint x: 290, endPoint y: -730, distance: 934.8
click at [290, 0] on html "诗 Pujian 348 (502) 诗颂崇拜 诗颂崇拜 Pujian Awal Pujian Awal" at bounding box center [338, 3] width 677 height 7
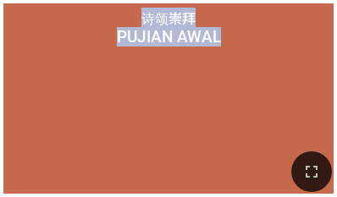
click at [152, 145] on ol at bounding box center [169, 120] width 323 height 130
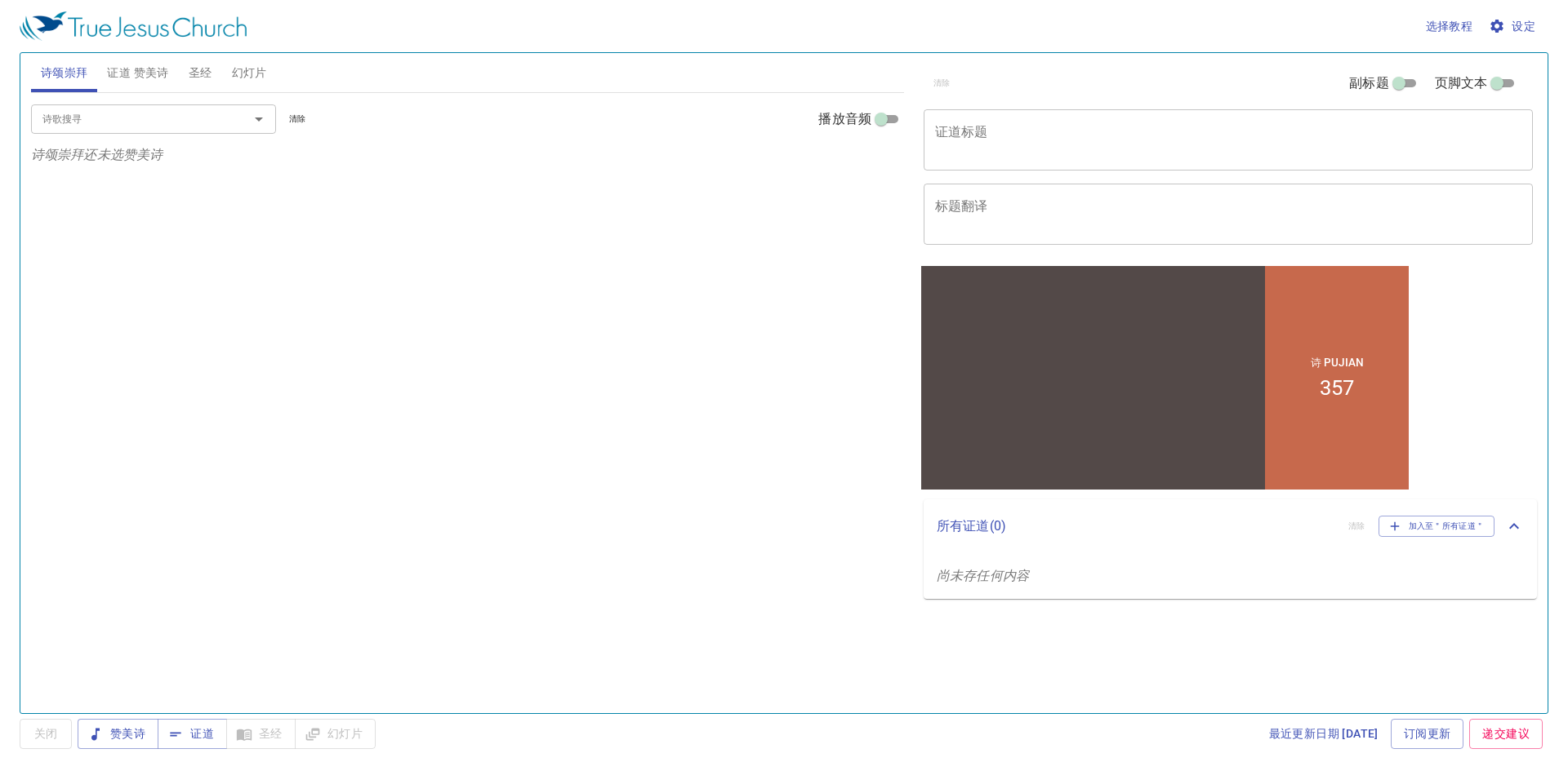
click at [1139, 381] on div at bounding box center [1093, 359] width 344 height 146
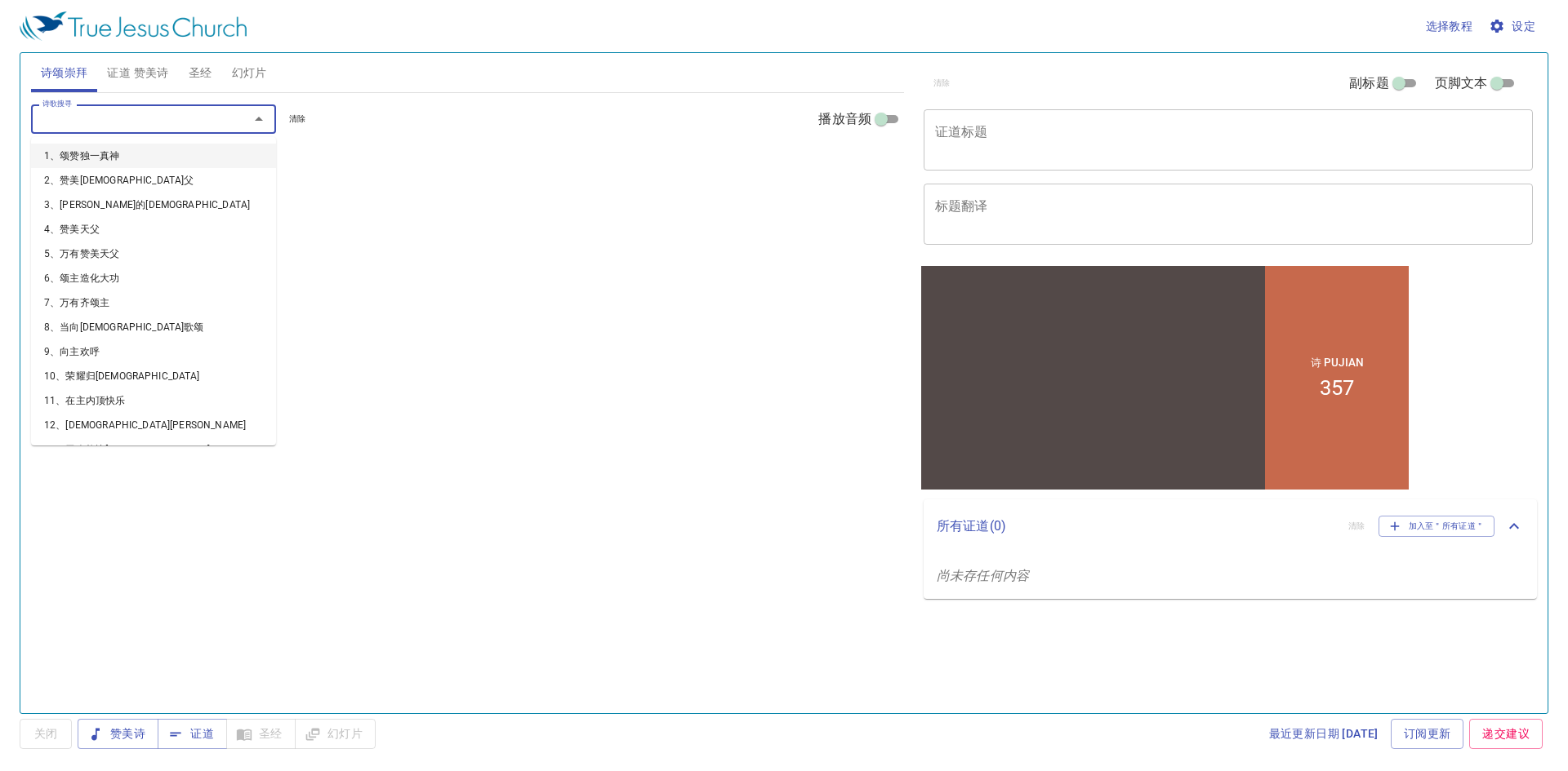
click at [191, 120] on input "诗歌搜寻" at bounding box center [129, 118] width 187 height 18
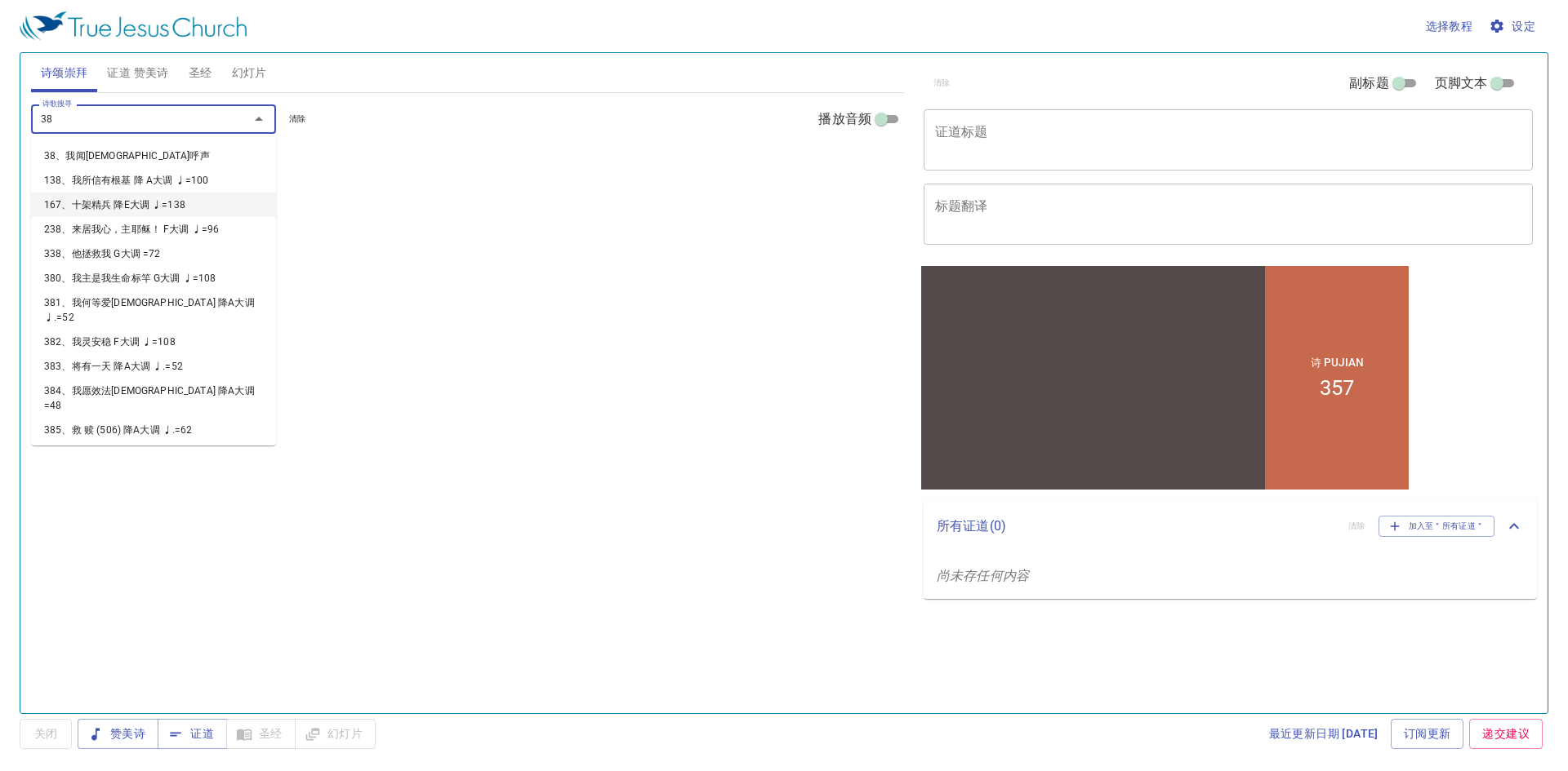
type input "388"
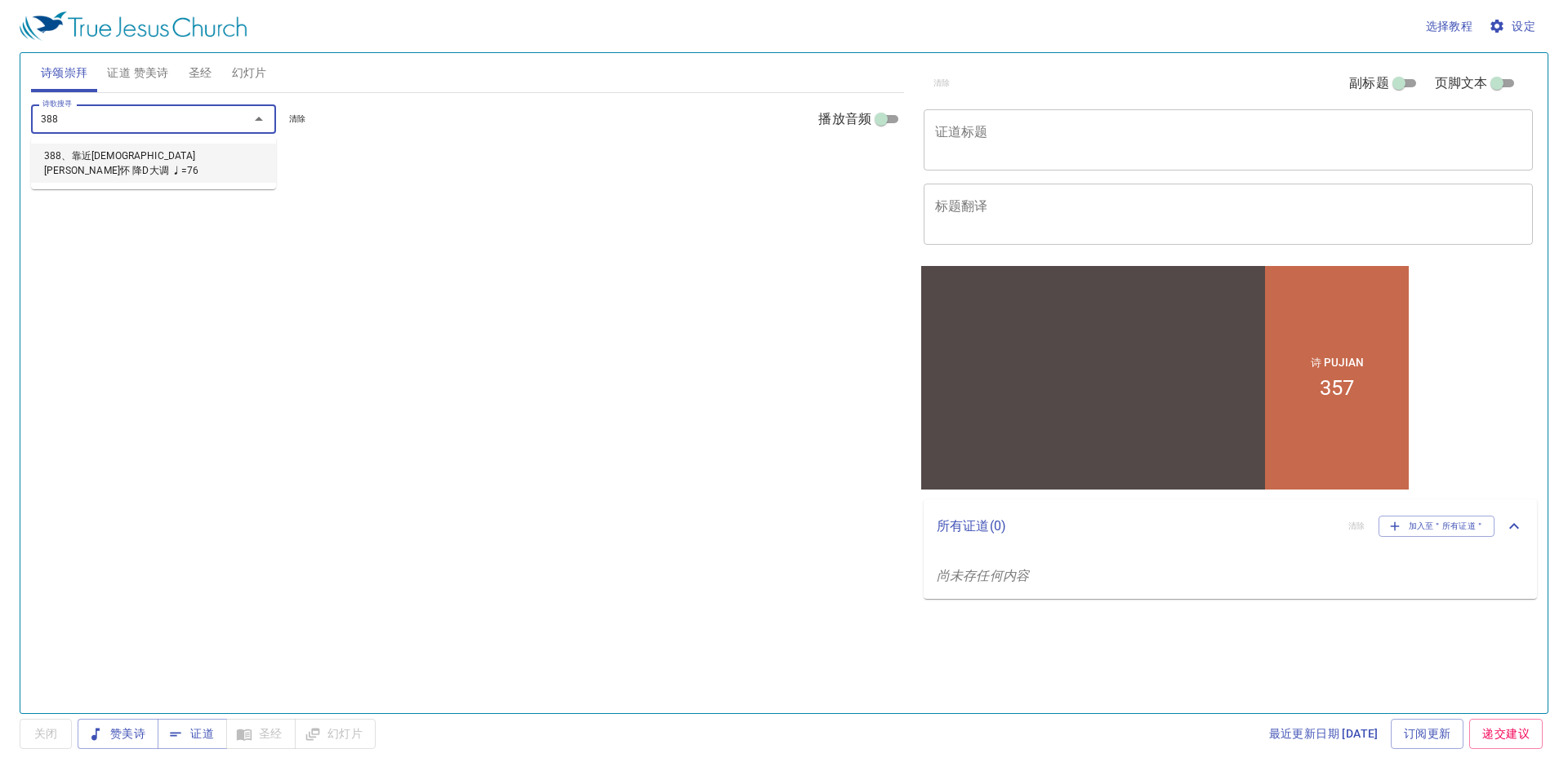
click at [175, 159] on li "388、靠近耶稣慈怀 降D大调 ♩=76" at bounding box center [153, 163] width 245 height 40
click at [57, 188] on button "1" at bounding box center [53, 194] width 24 height 19
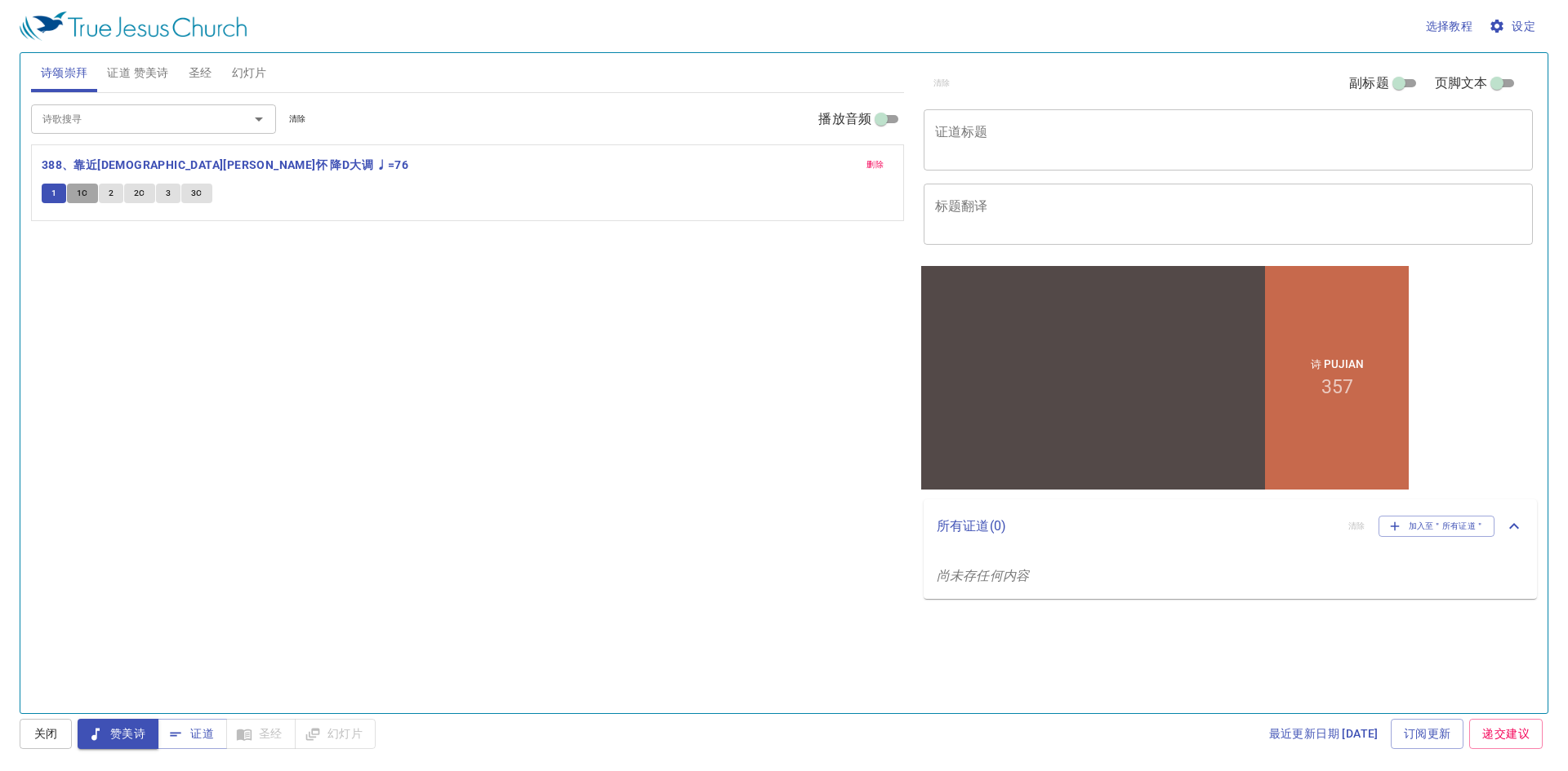
click at [88, 195] on button "1C" at bounding box center [82, 194] width 31 height 19
click at [167, 192] on span "3" at bounding box center [168, 193] width 5 height 14
click at [196, 199] on span "3C" at bounding box center [197, 193] width 12 height 14
click at [1341, 386] on li "357" at bounding box center [1337, 386] width 32 height 22
click at [1353, 386] on div "诗 Pujian 357" at bounding box center [1337, 377] width 144 height 224
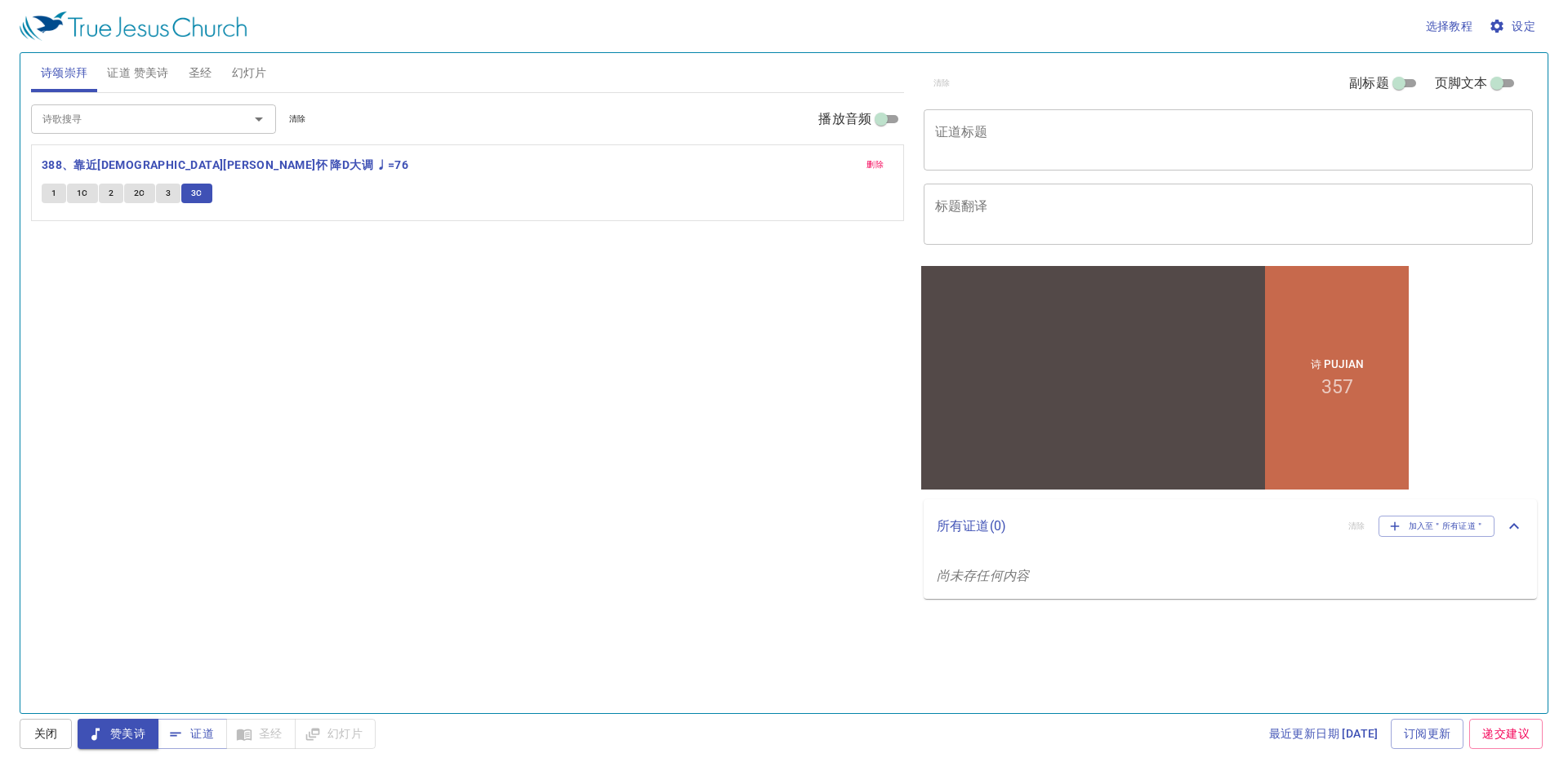
click at [1327, 376] on li "357" at bounding box center [1337, 386] width 32 height 22
click at [99, 119] on input "诗歌搜寻" at bounding box center [129, 118] width 187 height 18
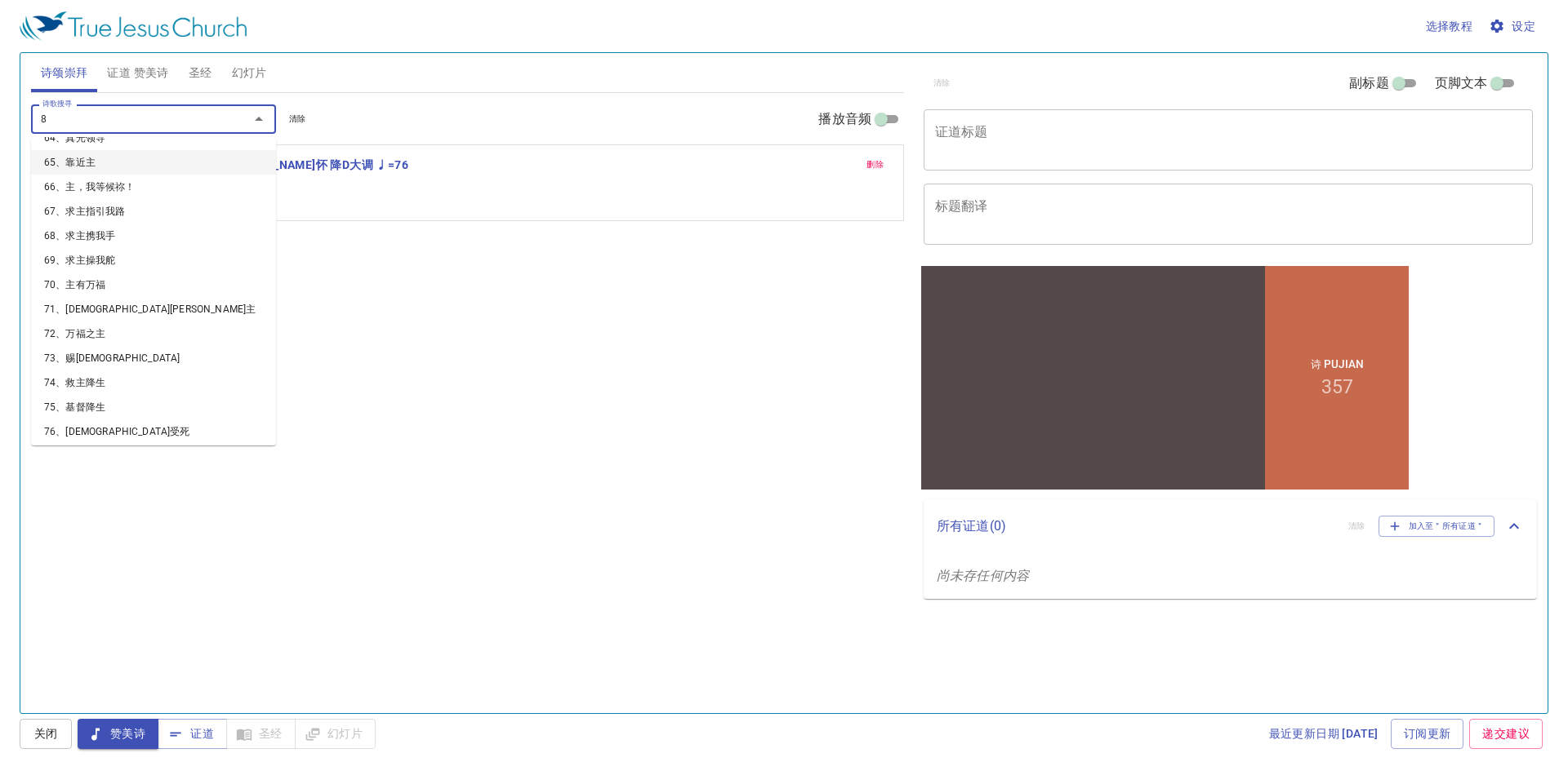
scroll to position [10, 0]
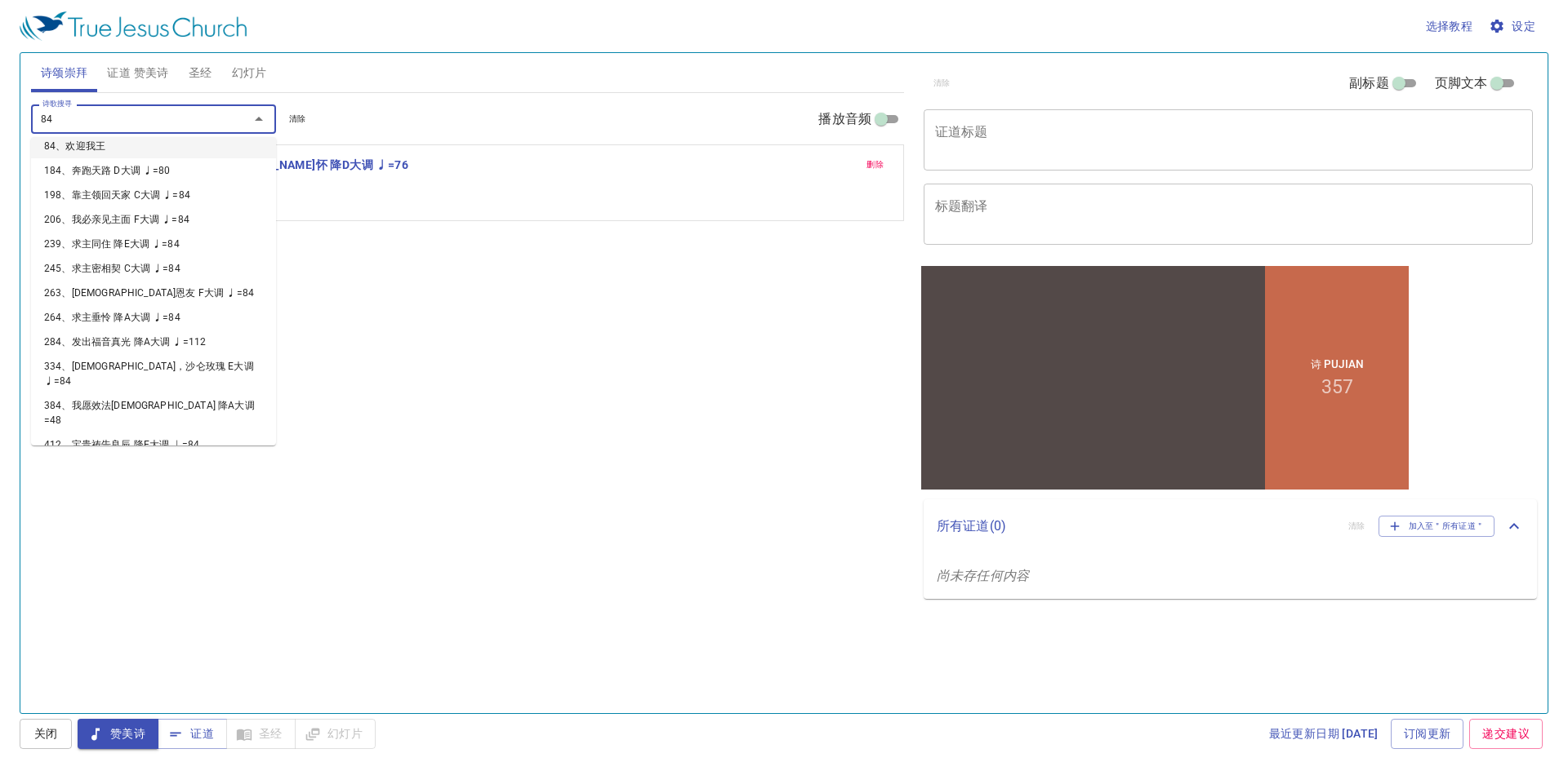
type input "8"
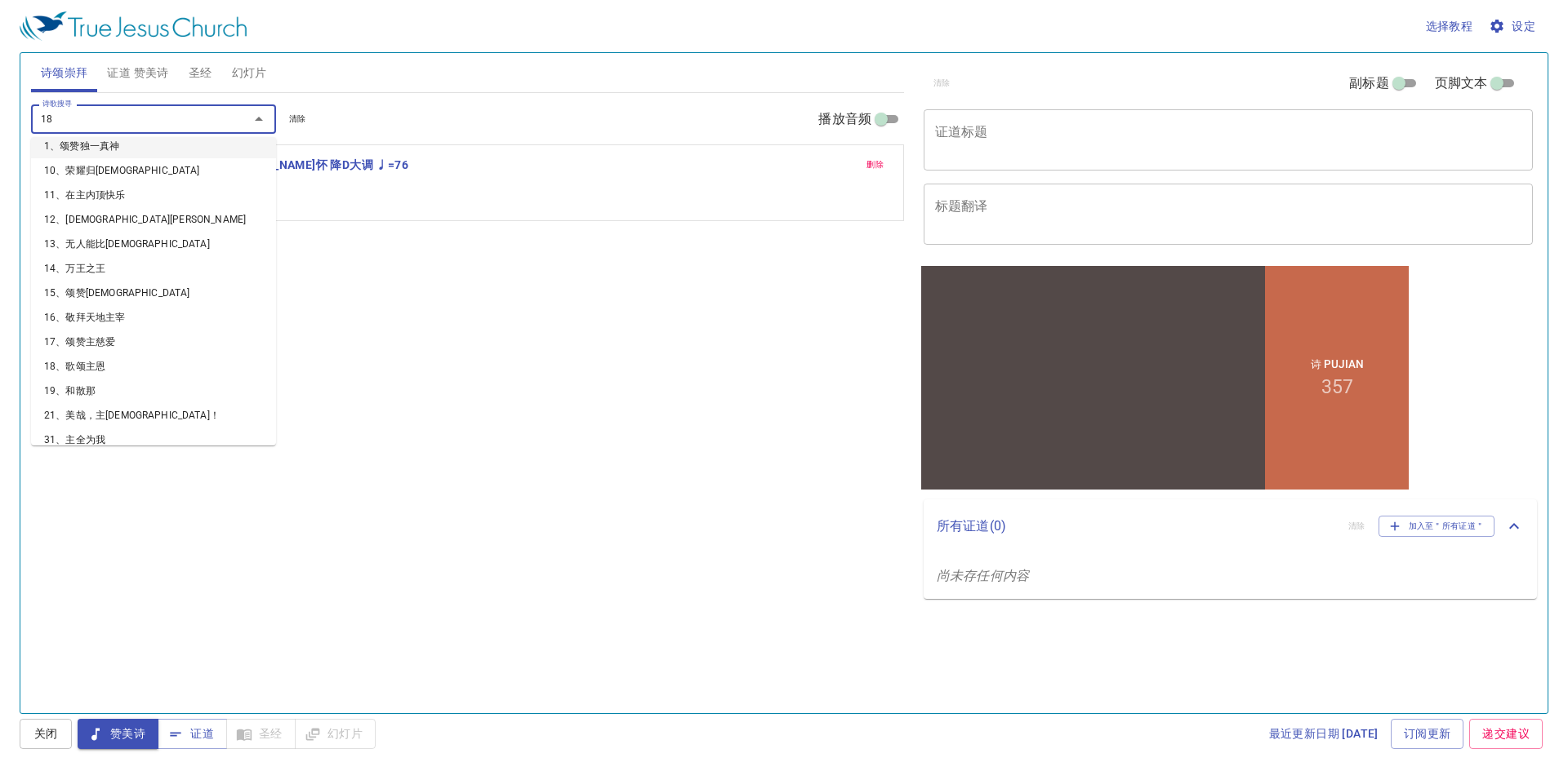
type input "184"
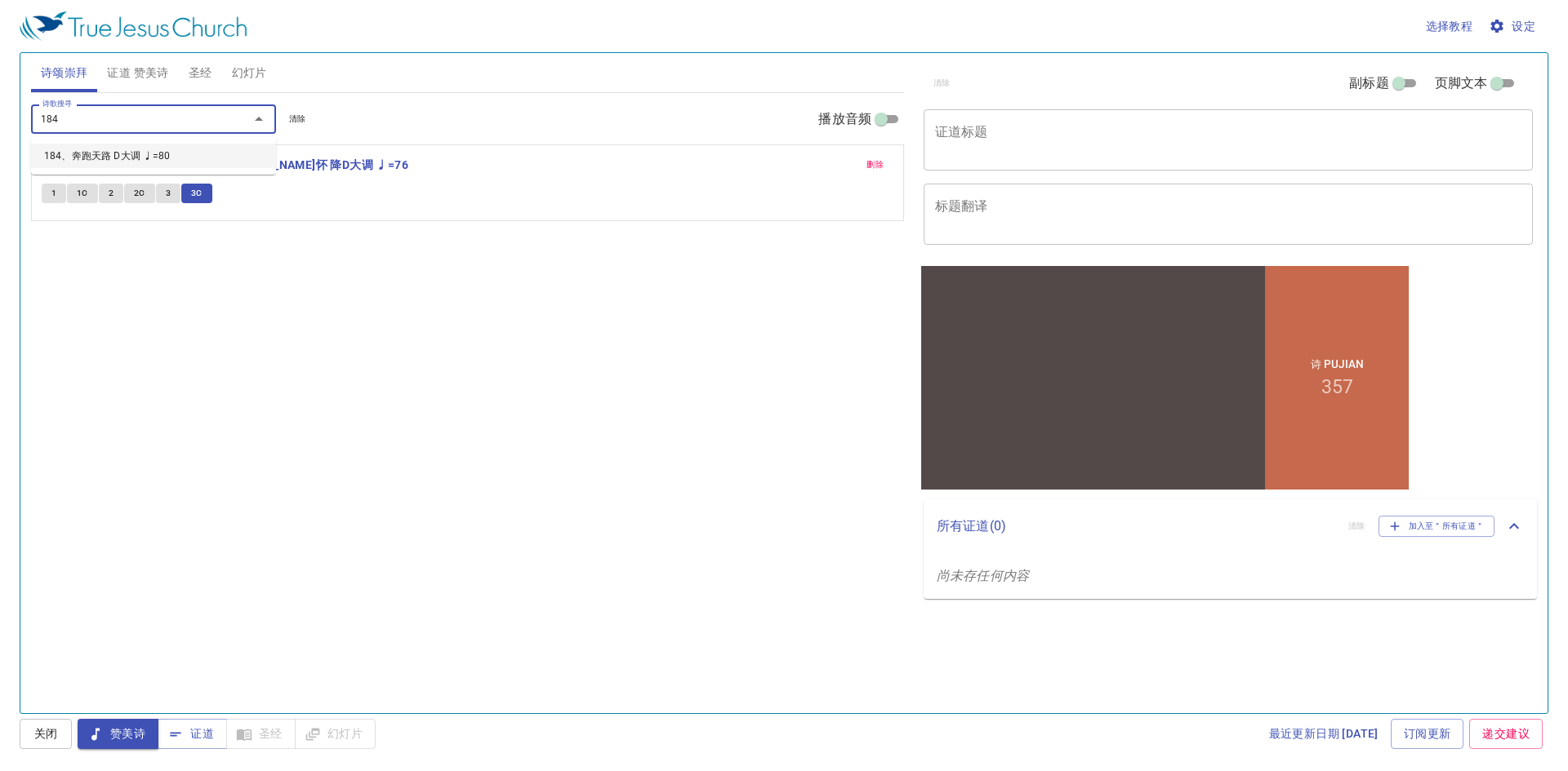
scroll to position [0, 0]
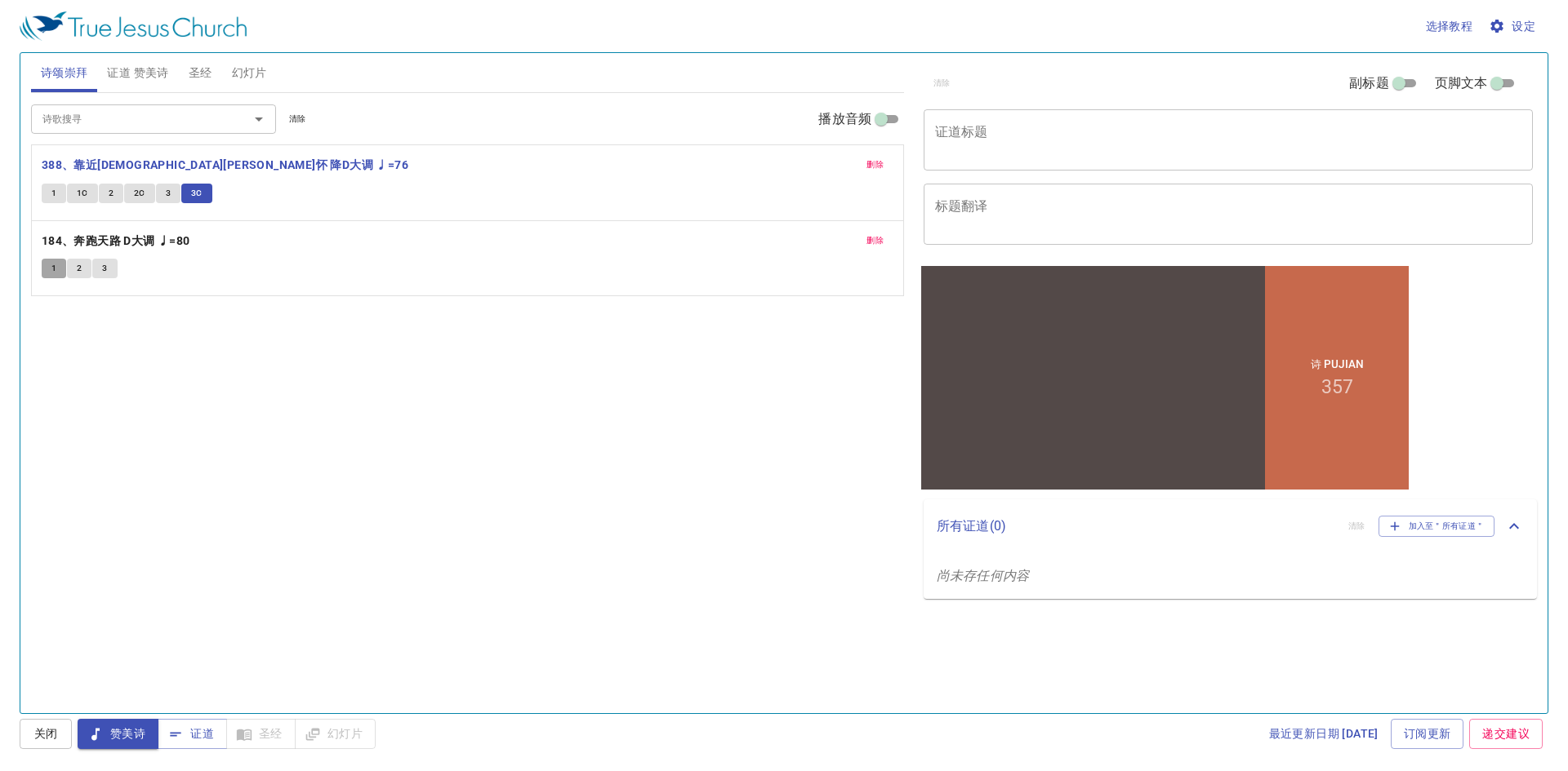
click at [48, 268] on button "1" at bounding box center [53, 268] width 24 height 19
click at [80, 269] on span "2" at bounding box center [79, 268] width 5 height 14
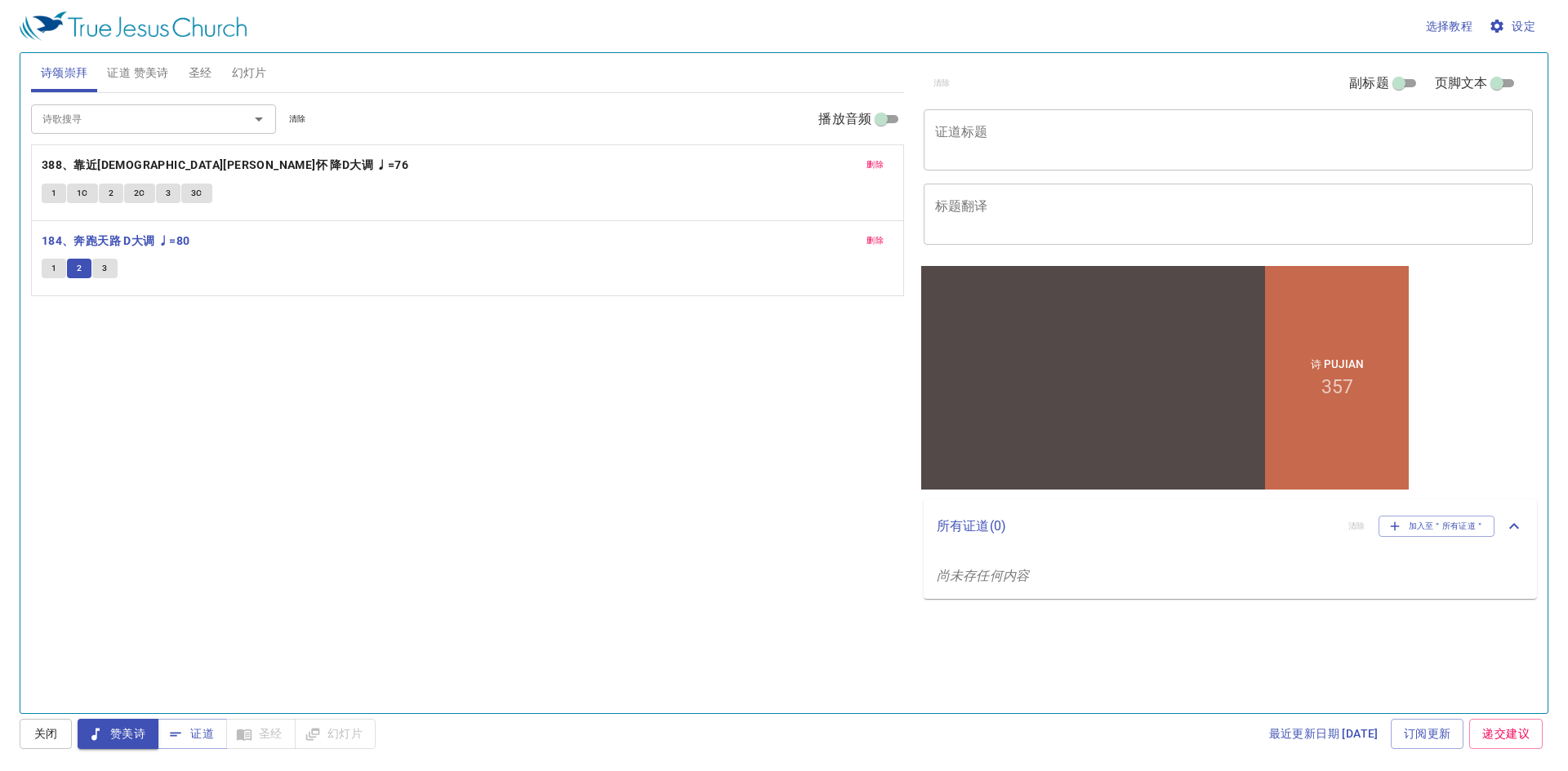
click at [102, 274] on span "3" at bounding box center [104, 268] width 5 height 14
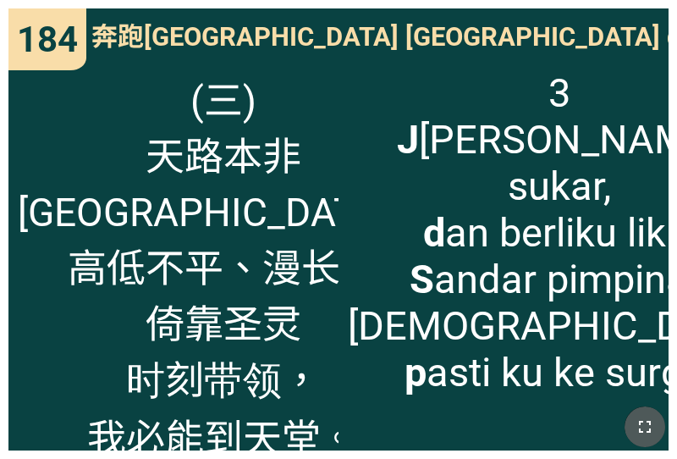
click at [642, 440] on button "button" at bounding box center [645, 426] width 41 height 41
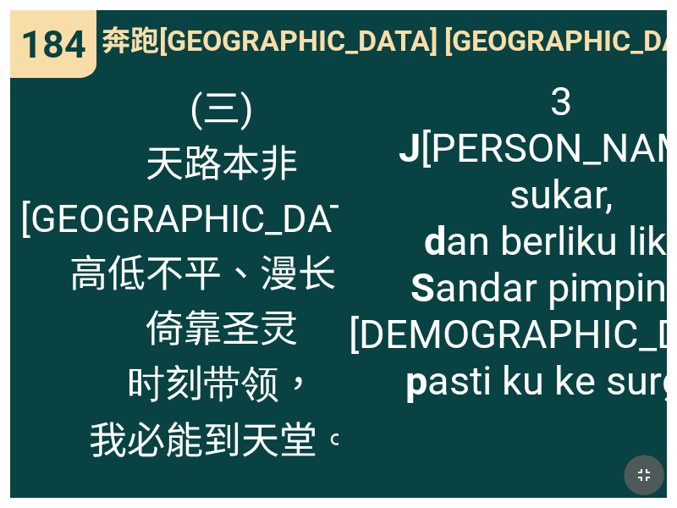
click at [642, 489] on button "button" at bounding box center [644, 475] width 41 height 41
